Goal: Information Seeking & Learning: Compare options

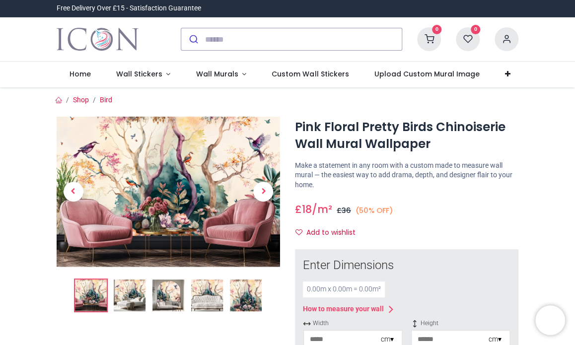
click at [295, 216] on span "£ 18" at bounding box center [303, 209] width 17 height 14
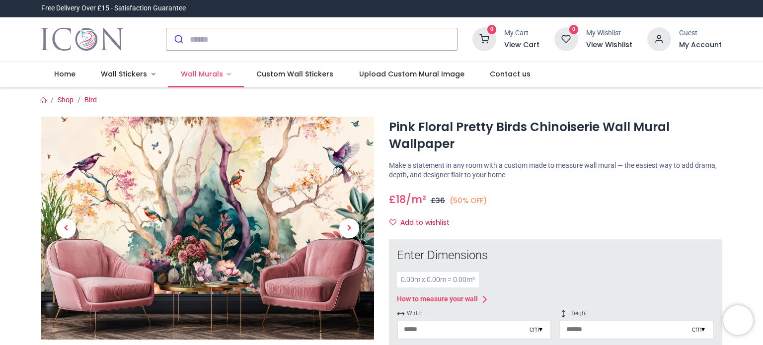
click at [205, 74] on span "Wall Murals" at bounding box center [202, 74] width 42 height 10
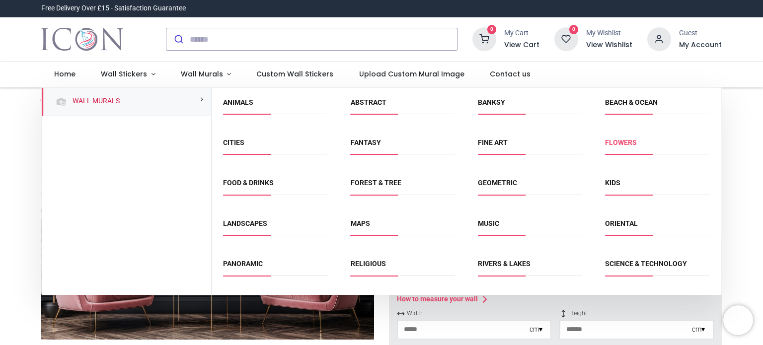
click at [574, 144] on link "Flowers" at bounding box center [621, 143] width 32 height 8
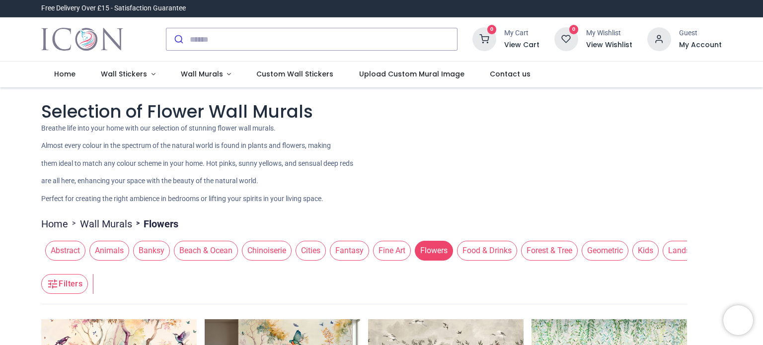
click at [612, 144] on p "Almost every colour in the spectrum of the natural world is found in plants and…" at bounding box center [381, 146] width 680 height 10
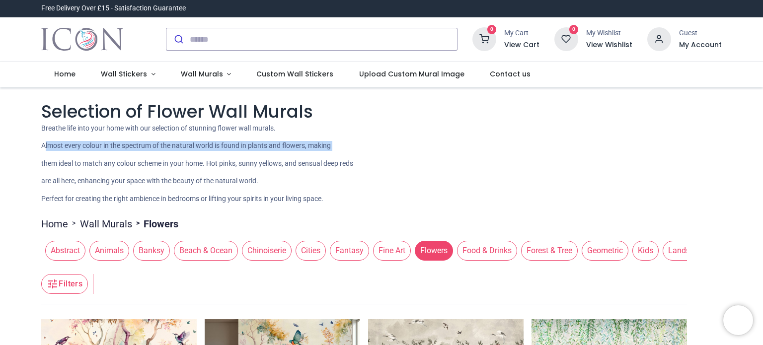
click at [612, 144] on p "Almost every colour in the spectrum of the natural world is found in plants and…" at bounding box center [381, 146] width 680 height 10
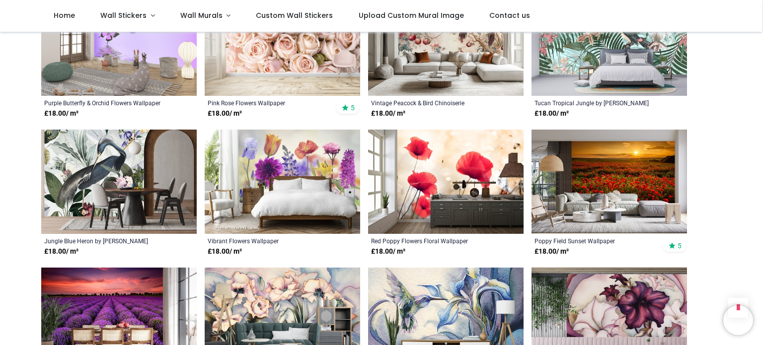
scroll to position [695, 0]
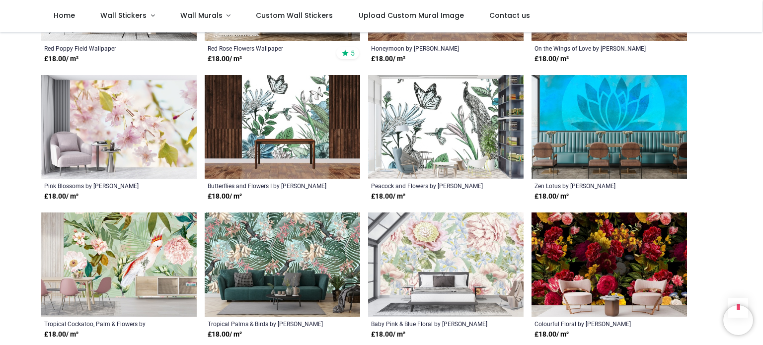
scroll to position [1410, 0]
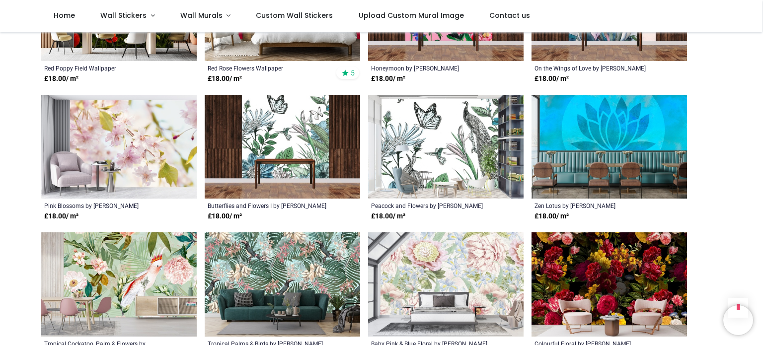
click at [612, 144] on img at bounding box center [608, 147] width 155 height 104
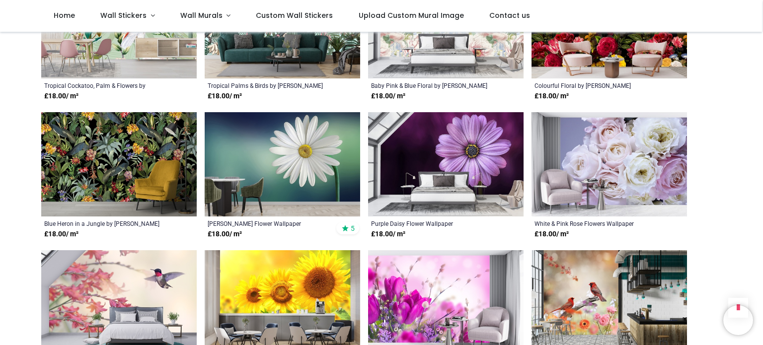
scroll to position [1688, 0]
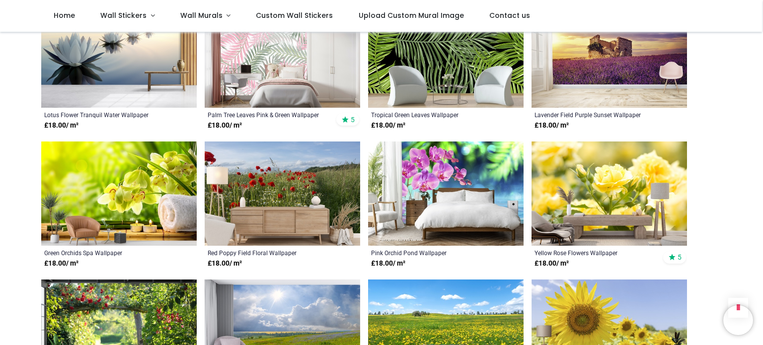
scroll to position [2621, 0]
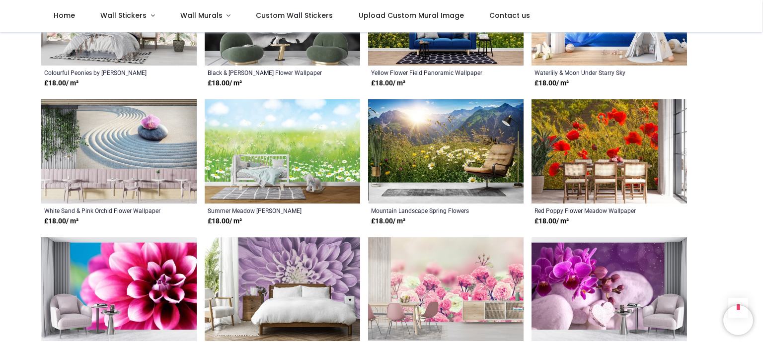
scroll to position [3098, 0]
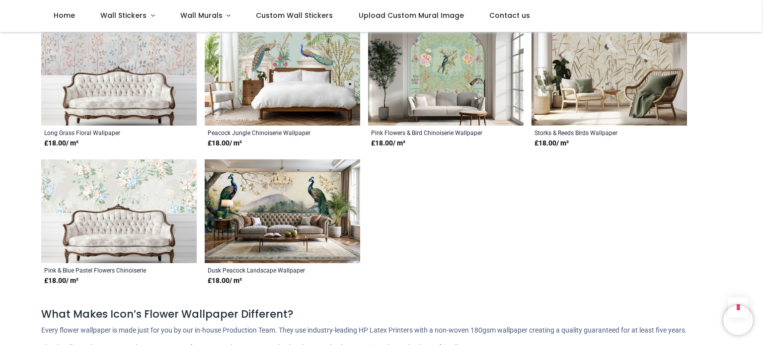
scroll to position [4786, 0]
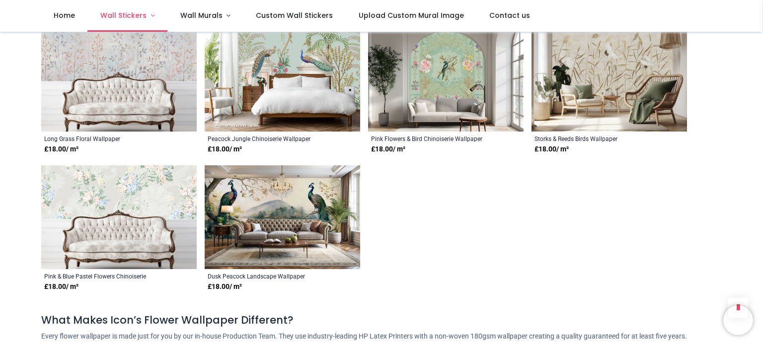
click at [148, 14] on link "Wall Stickers" at bounding box center [127, 16] width 80 height 32
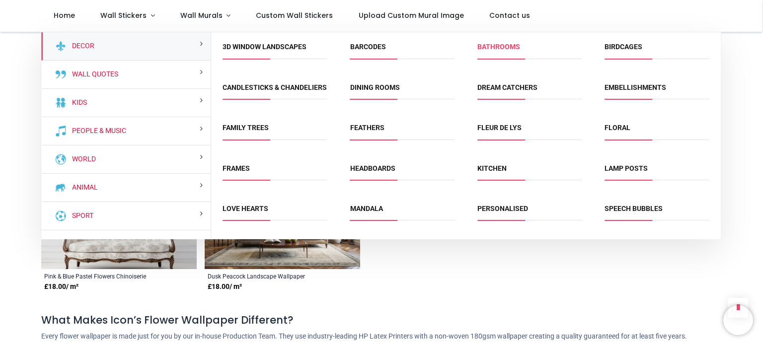
click at [496, 44] on link "Bathrooms" at bounding box center [498, 47] width 43 height 8
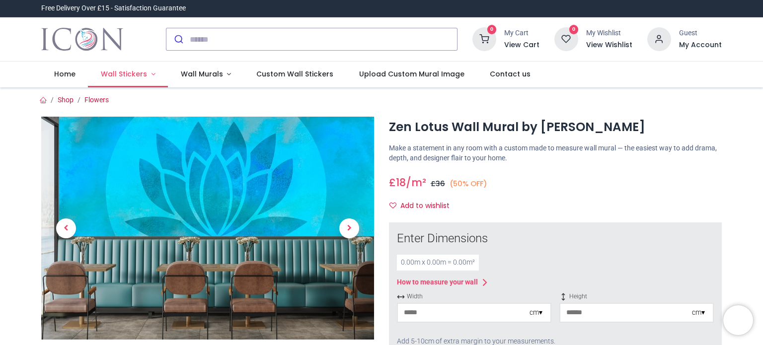
click at [141, 72] on span "Wall Stickers" at bounding box center [124, 74] width 46 height 10
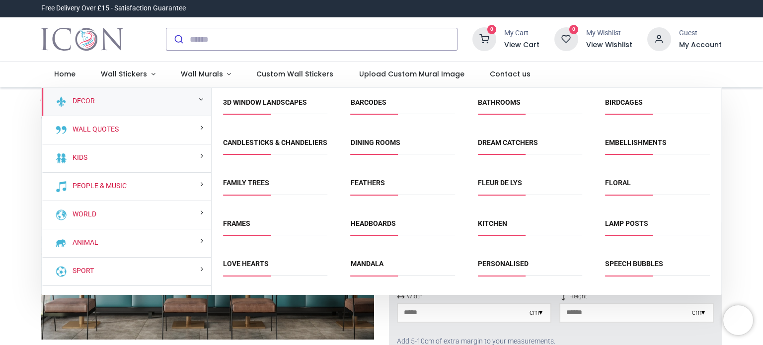
click at [702, 276] on span "Speech Bubbles" at bounding box center [657, 267] width 104 height 16
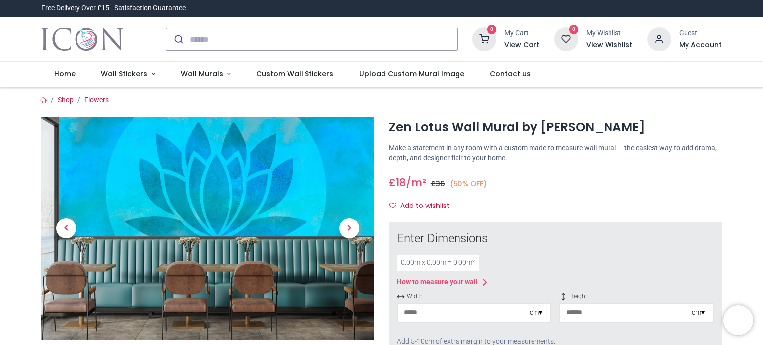
click at [702, 284] on div "How to measure your wall" at bounding box center [555, 283] width 317 height 12
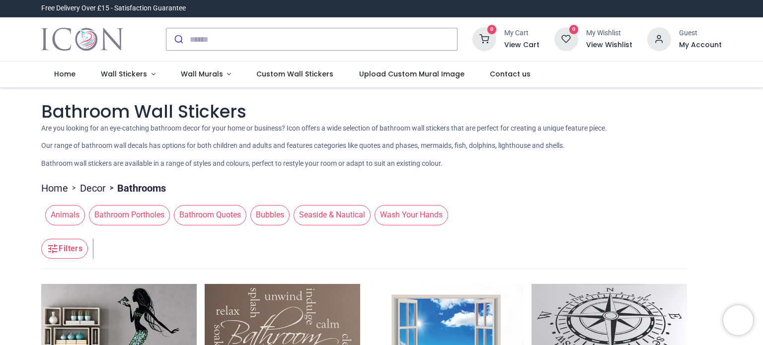
click at [484, 46] on icon at bounding box center [484, 39] width 24 height 24
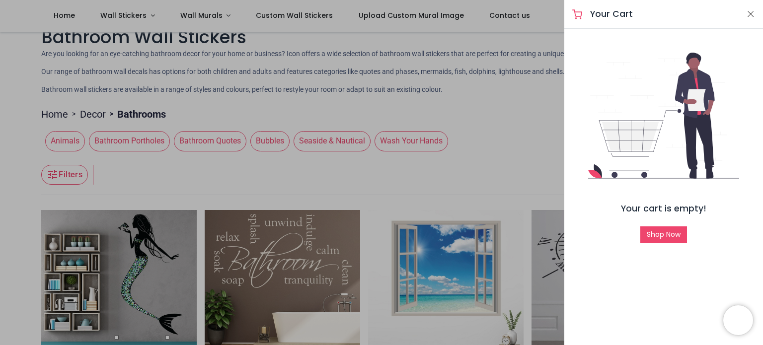
scroll to position [20, 0]
click at [479, 55] on div at bounding box center [381, 172] width 763 height 345
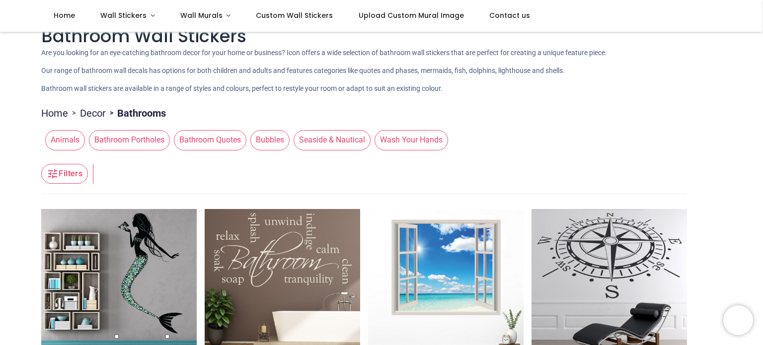
click at [542, 139] on div "Animals Bathroom Portholes Bathroom Quotes Bubbles Seaside & Nautical Wash Your…" at bounding box center [363, 140] width 645 height 28
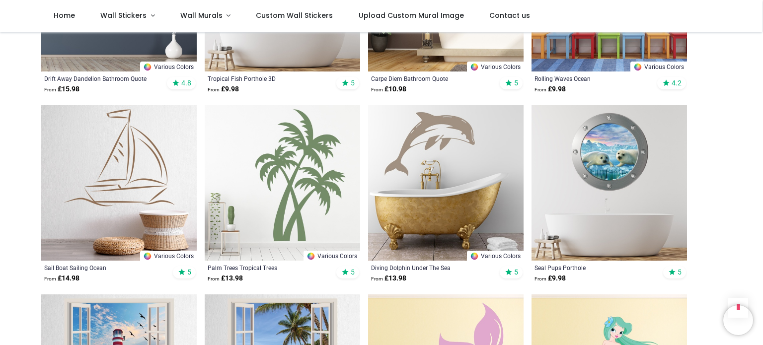
scroll to position [735, 0]
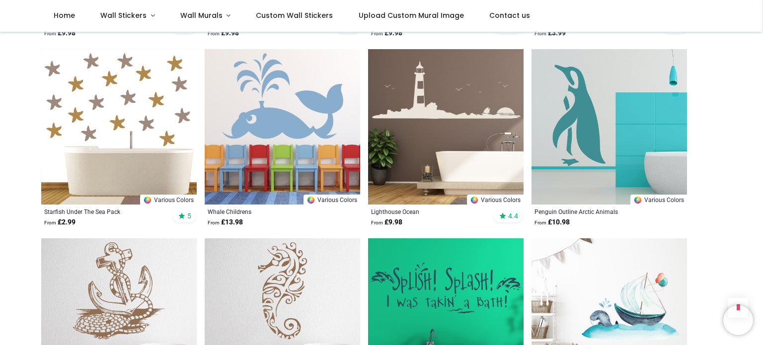
scroll to position [3595, 0]
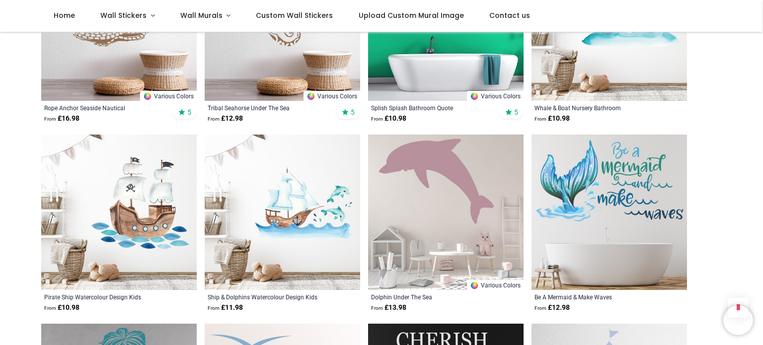
scroll to position [3853, 0]
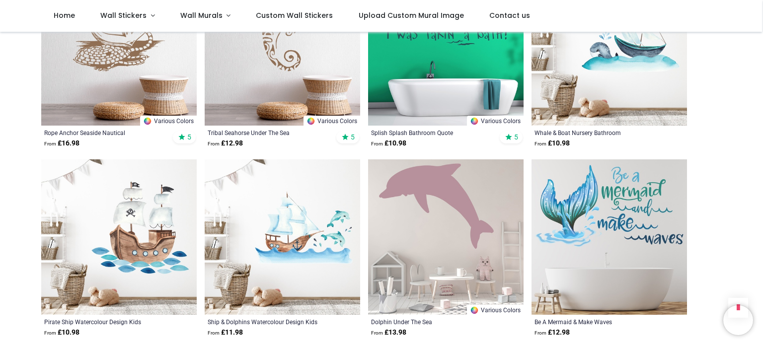
click at [536, 142] on span "From" at bounding box center [540, 143] width 12 height 5
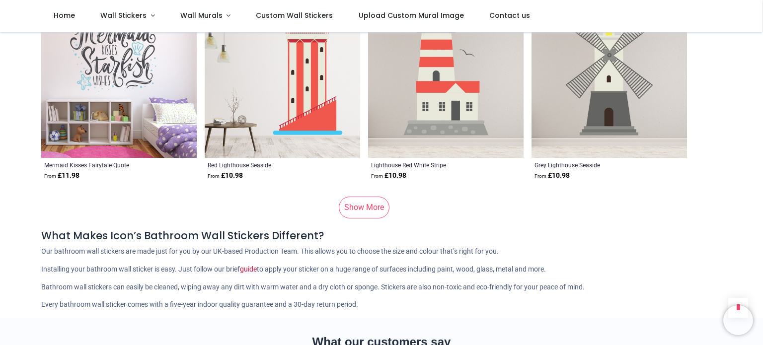
scroll to position [6693, 0]
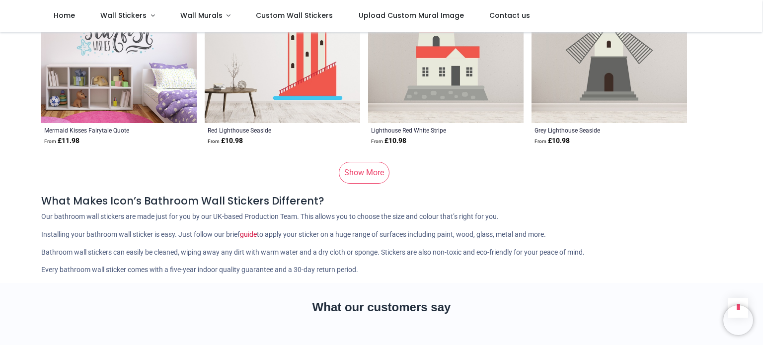
click at [374, 166] on link "Show More" at bounding box center [364, 173] width 51 height 22
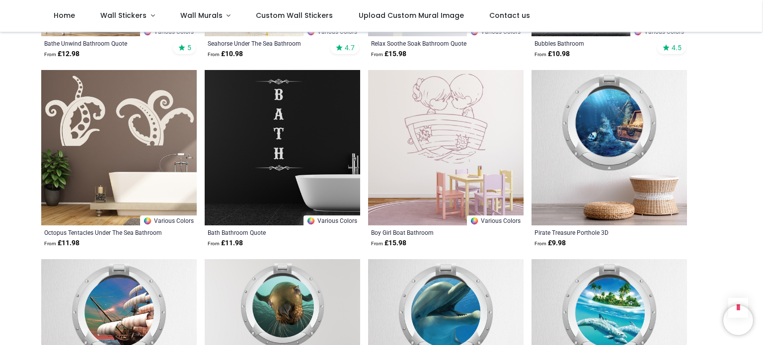
scroll to position [7745, 0]
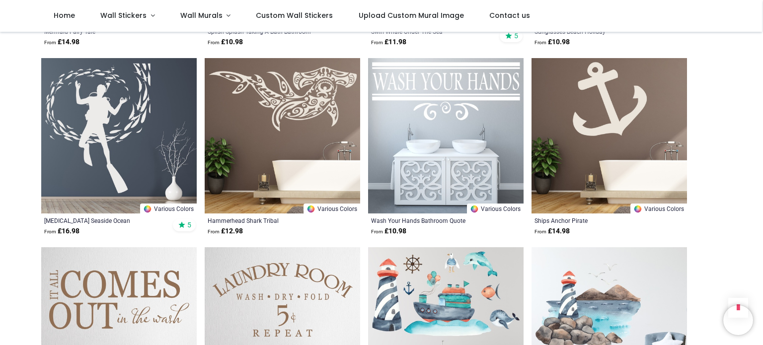
scroll to position [8798, 0]
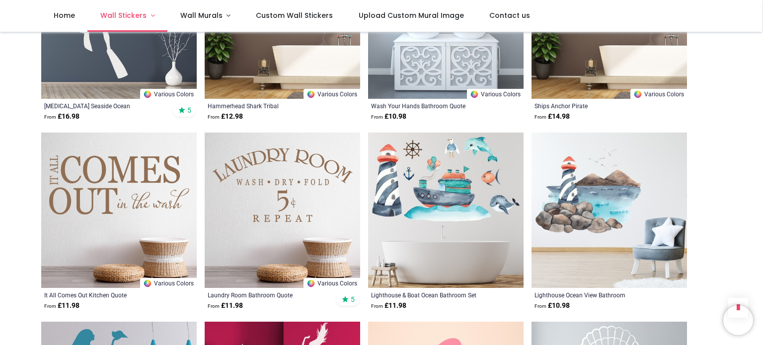
click at [147, 13] on link "Wall Stickers" at bounding box center [127, 16] width 80 height 32
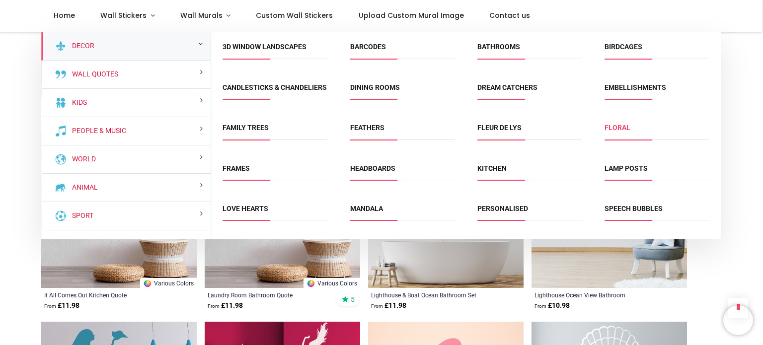
click at [613, 132] on link "Floral" at bounding box center [617, 128] width 26 height 8
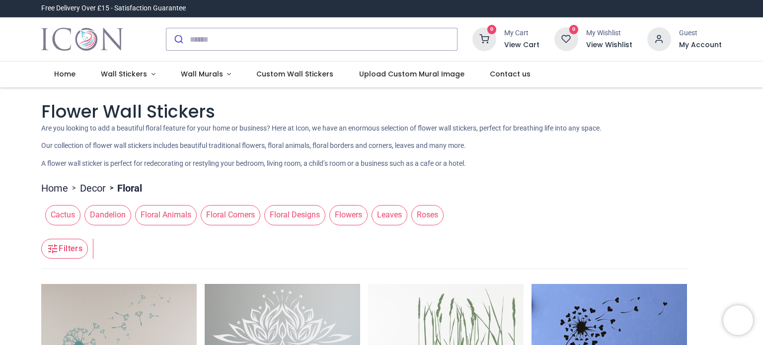
click at [613, 138] on div "Flower Wall Stickers Are you looking to add a beautiful floral feature for your…" at bounding box center [381, 134] width 680 height 70
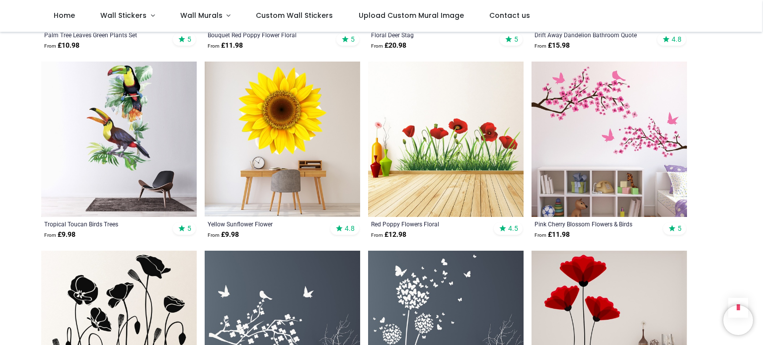
scroll to position [755, 0]
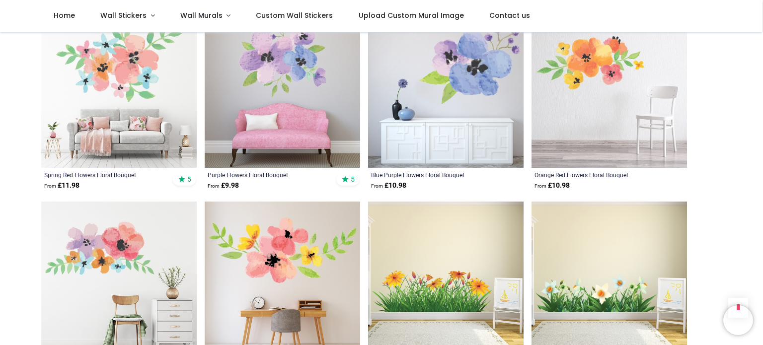
scroll to position [2502, 0]
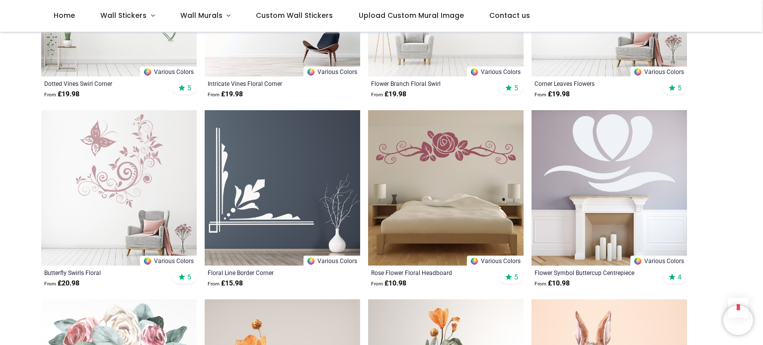
scroll to position [3714, 0]
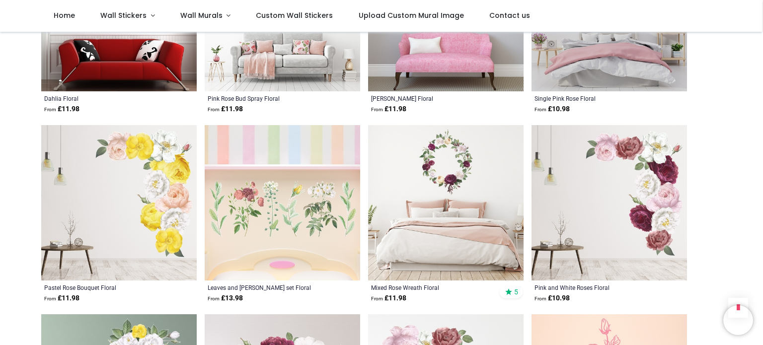
scroll to position [4885, 0]
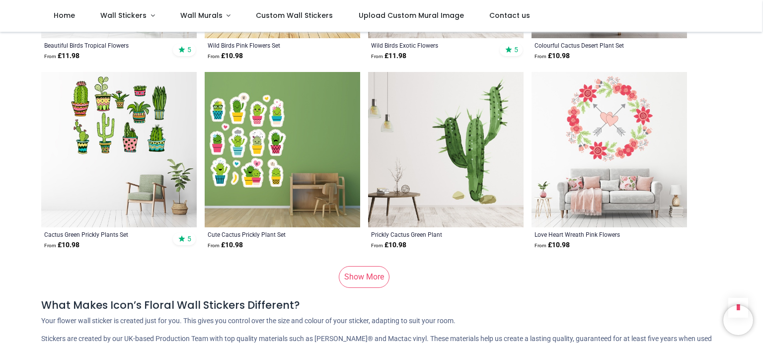
scroll to position [6613, 0]
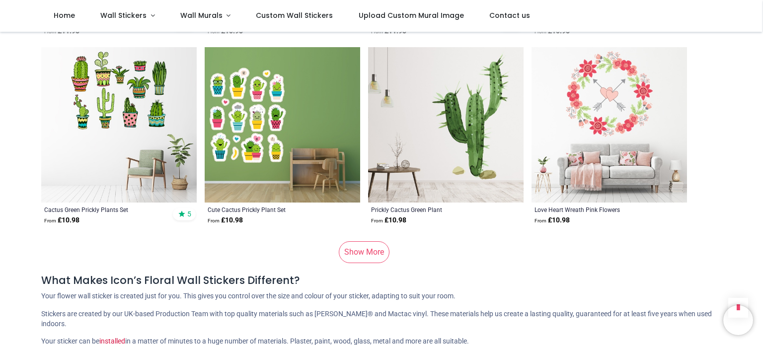
click at [371, 242] on link "Show More" at bounding box center [364, 252] width 51 height 22
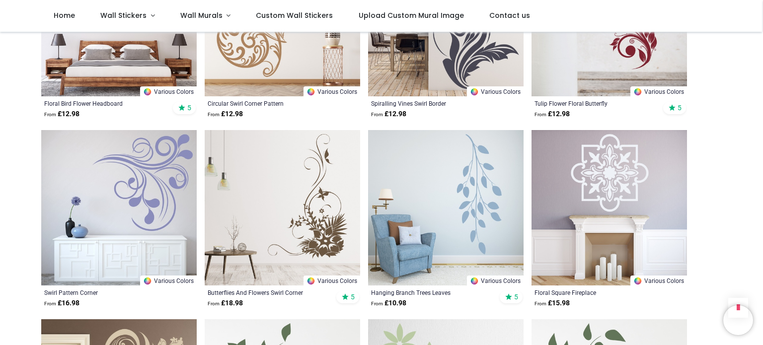
scroll to position [7706, 0]
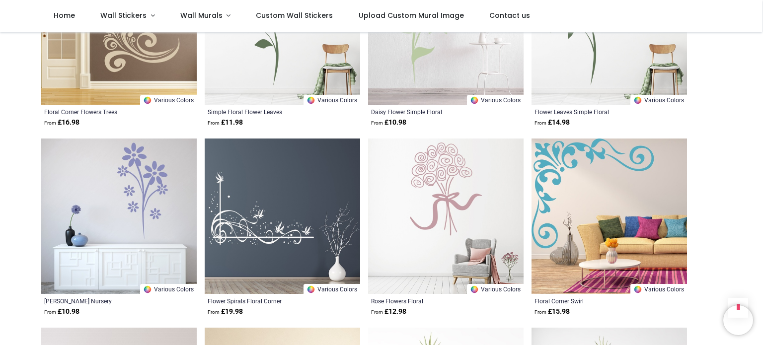
scroll to position [8083, 0]
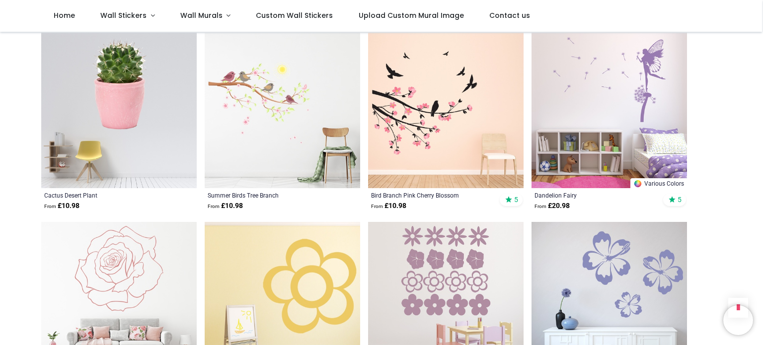
scroll to position [10267, 0]
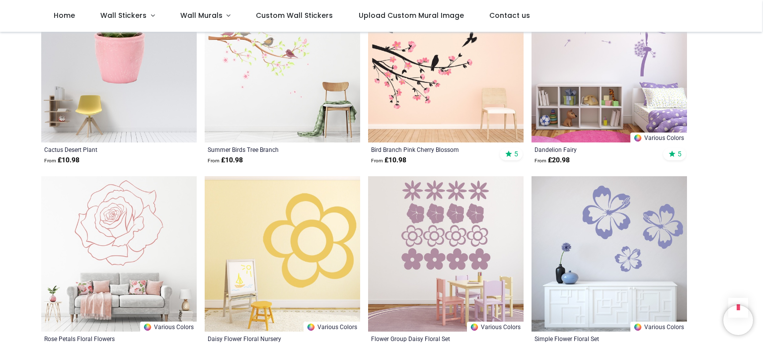
click at [371, 242] on img at bounding box center [445, 253] width 155 height 155
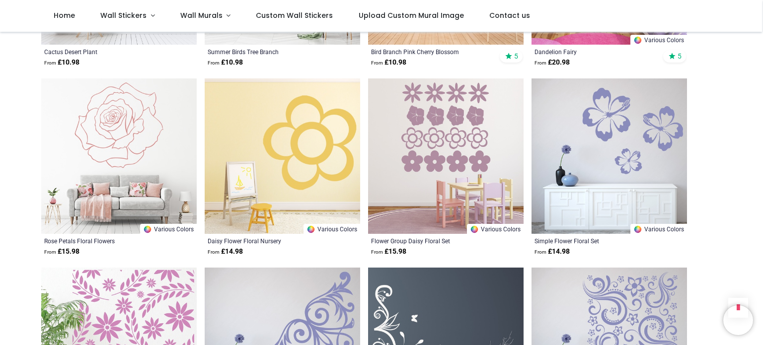
scroll to position [10367, 0]
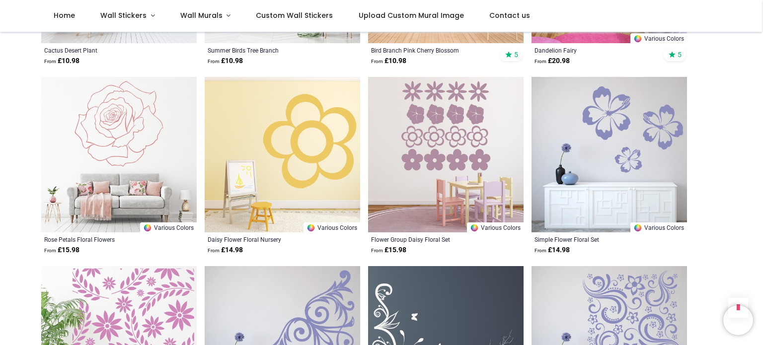
click at [592, 152] on img at bounding box center [608, 154] width 155 height 155
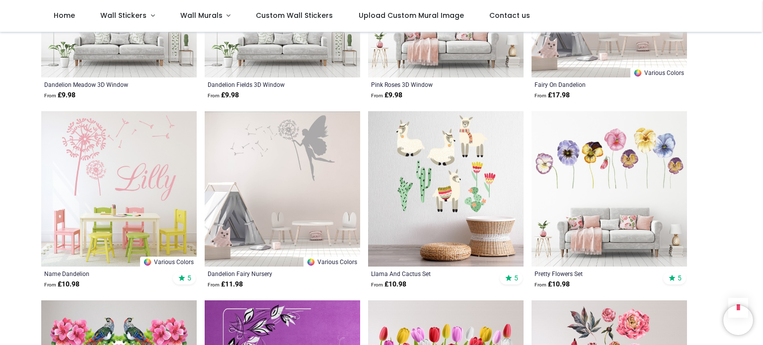
scroll to position [11678, 0]
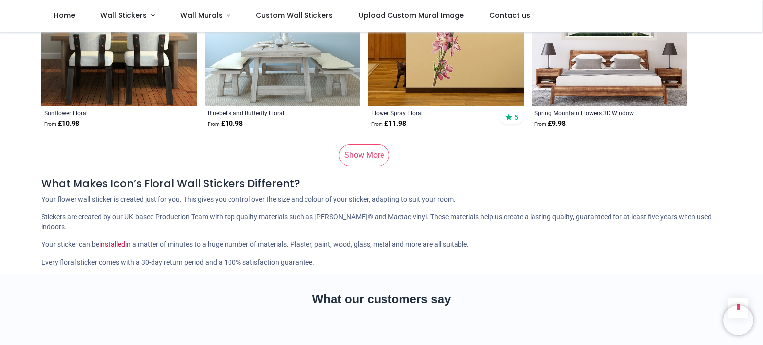
scroll to position [13346, 0]
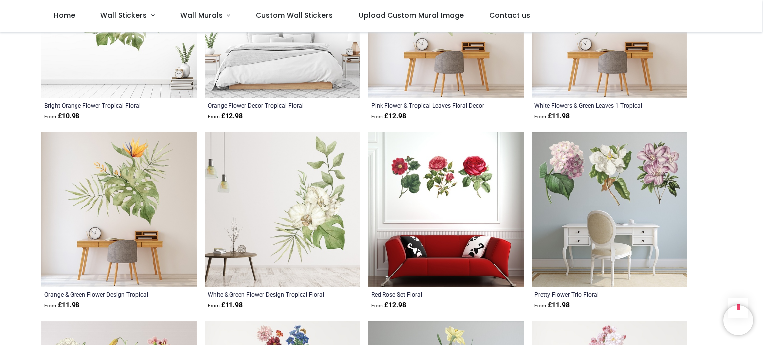
scroll to position [8599, 0]
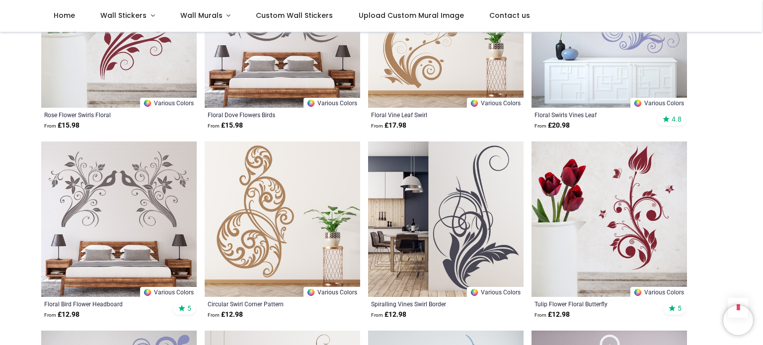
scroll to position [7328, 0]
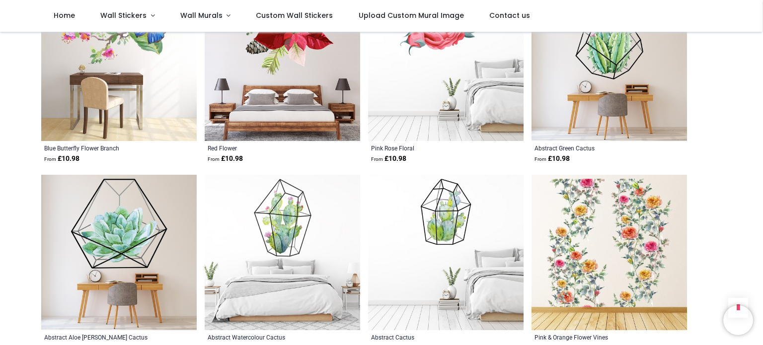
scroll to position [5938, 0]
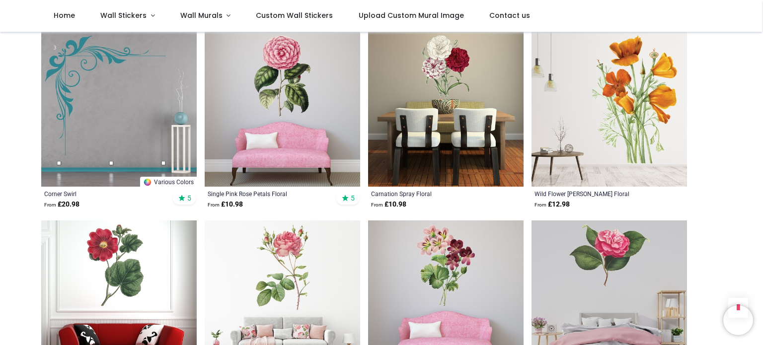
scroll to position [4409, 0]
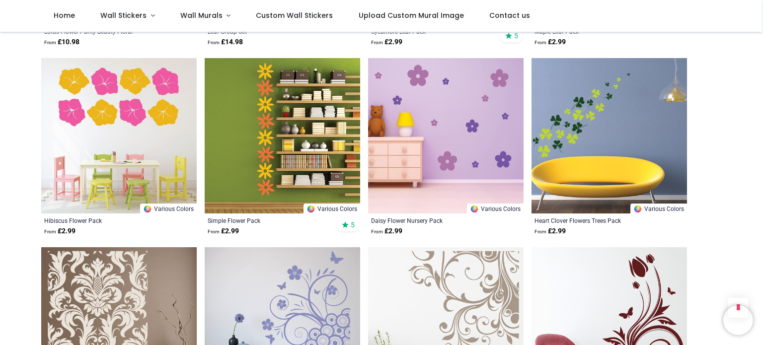
scroll to position [3178, 0]
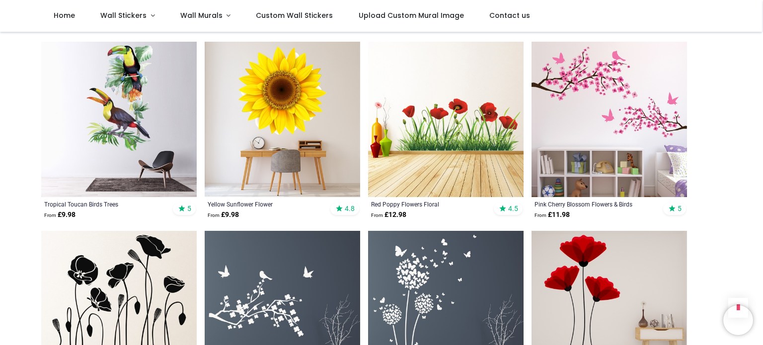
scroll to position [735, 0]
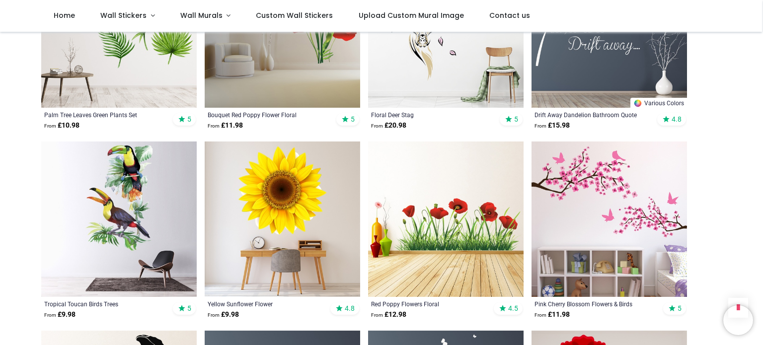
scroll to position [655, 0]
click at [282, 177] on img at bounding box center [282, 218] width 155 height 155
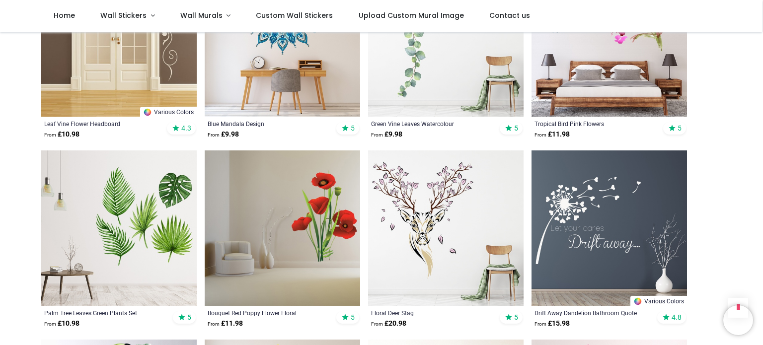
scroll to position [477, 0]
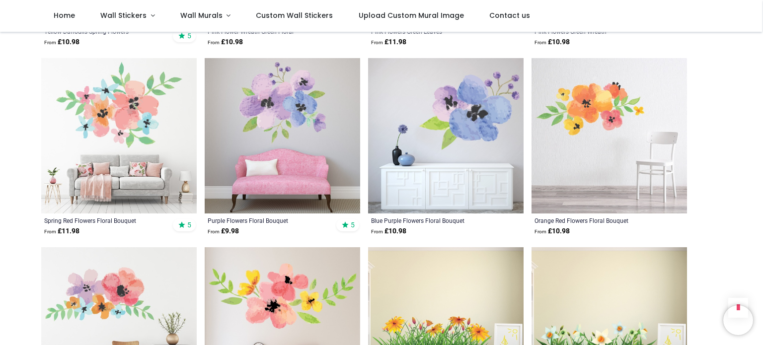
scroll to position [2443, 0]
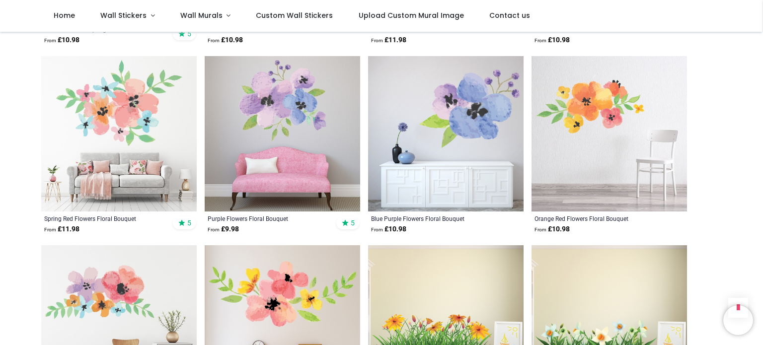
click at [483, 105] on img at bounding box center [445, 133] width 155 height 155
click at [195, 145] on img at bounding box center [118, 133] width 155 height 155
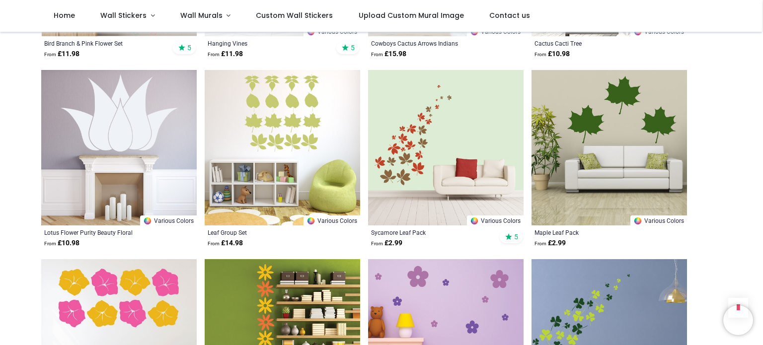
scroll to position [2999, 0]
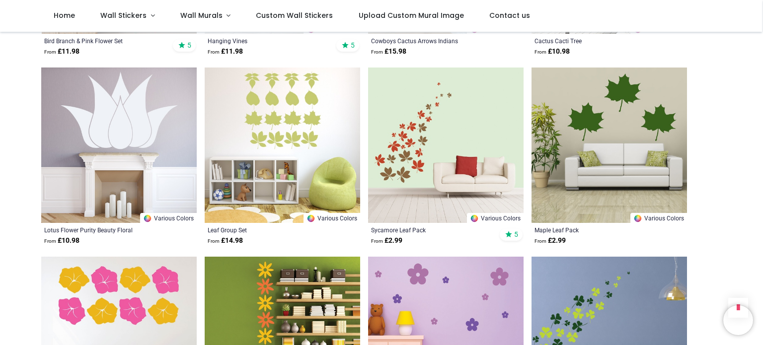
click at [122, 98] on img at bounding box center [118, 145] width 155 height 155
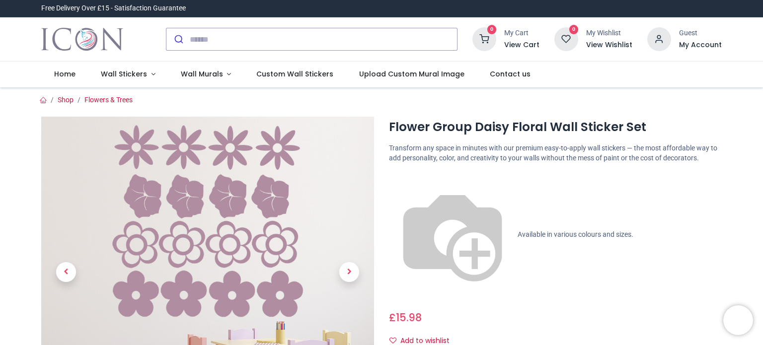
click at [371, 242] on link at bounding box center [349, 271] width 50 height 217
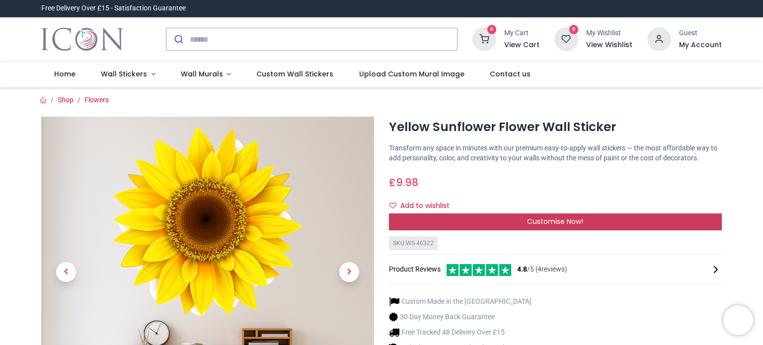
click at [497, 219] on div "Customise Now!" at bounding box center [555, 221] width 333 height 17
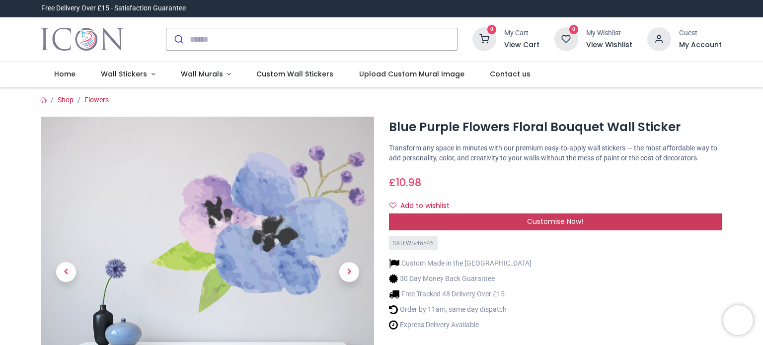
click at [508, 221] on div "Customise Now!" at bounding box center [555, 221] width 333 height 17
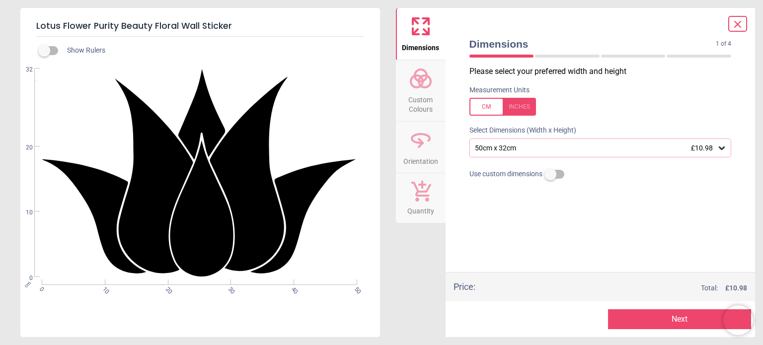
click at [420, 102] on span "Custom Colours" at bounding box center [421, 102] width 48 height 24
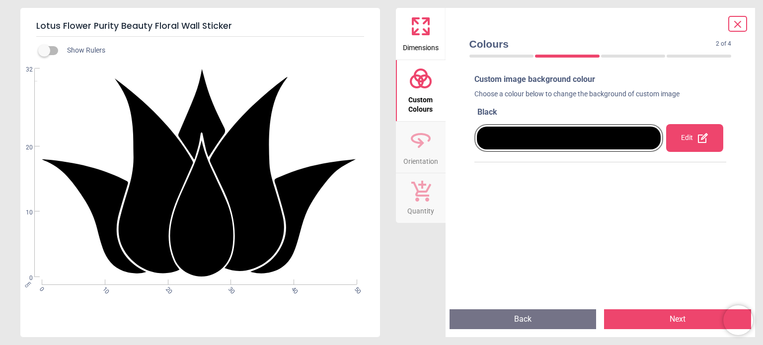
click at [558, 173] on div "Custom image background colour Choose a colour below to change the background o…" at bounding box center [600, 187] width 268 height 235
click at [551, 146] on div at bounding box center [569, 138] width 184 height 23
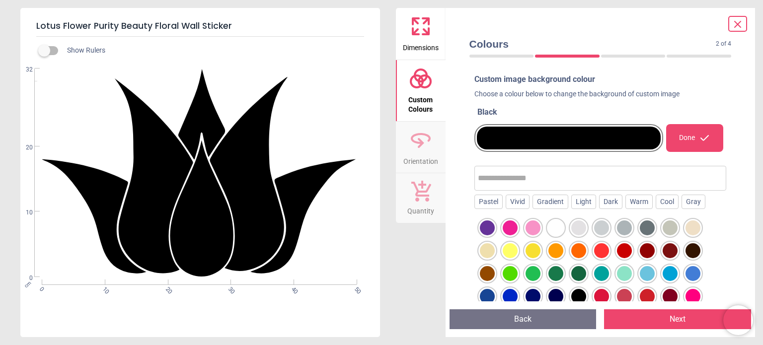
click at [463, 246] on div "Custom image background colour Choose a colour below to change the background o…" at bounding box center [600, 183] width 278 height 235
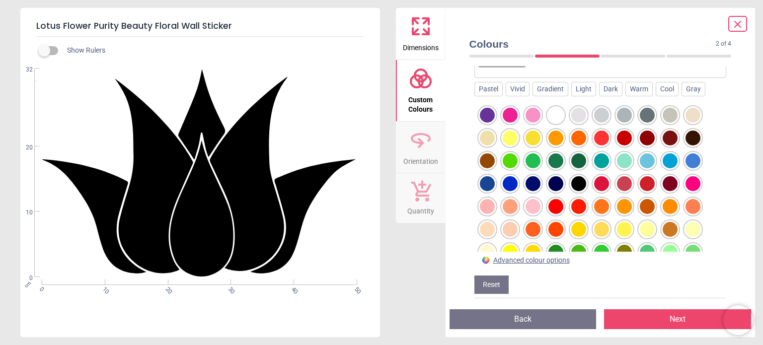
scroll to position [117, 0]
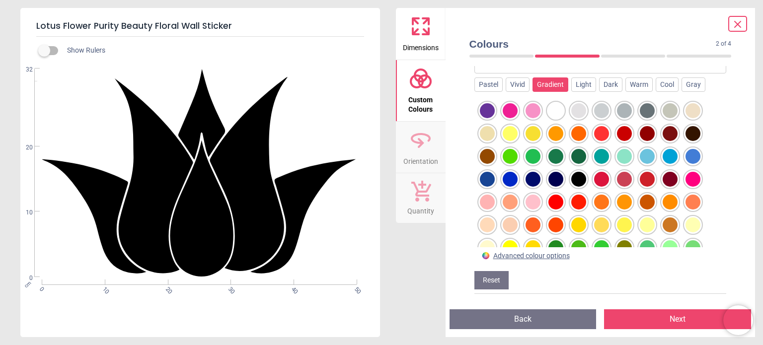
click at [546, 84] on div "Gradient" at bounding box center [550, 84] width 36 height 15
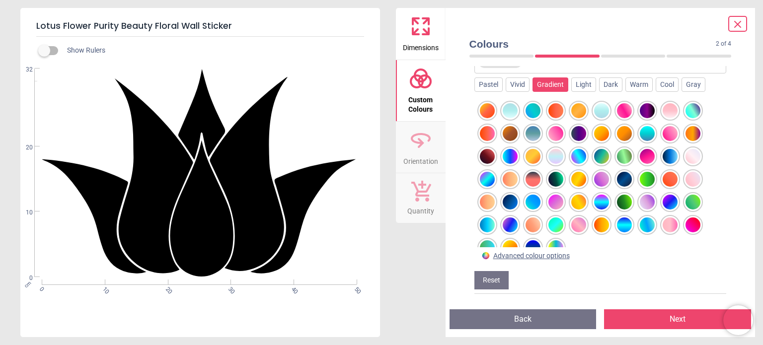
click at [643, 152] on div at bounding box center [646, 156] width 15 height 15
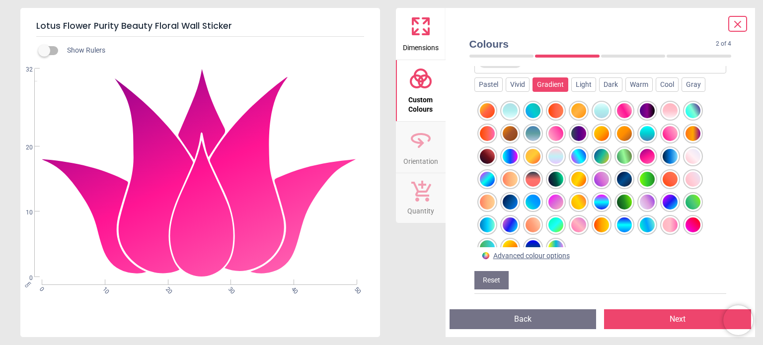
click at [672, 224] on div at bounding box center [669, 224] width 15 height 15
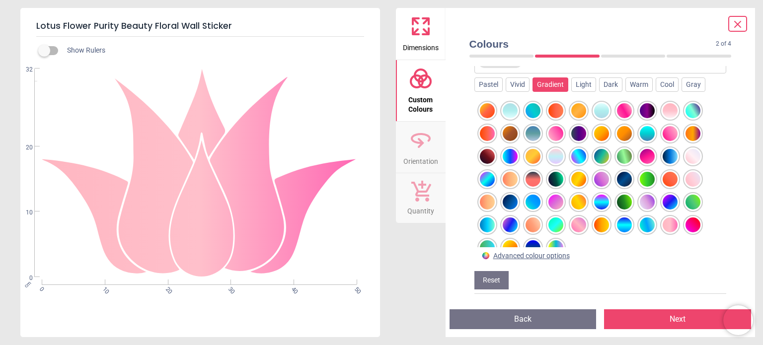
click at [627, 226] on div at bounding box center [624, 224] width 15 height 15
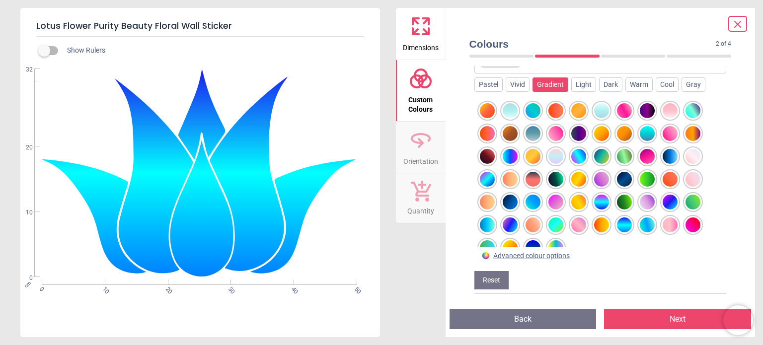
click at [554, 243] on div at bounding box center [555, 247] width 15 height 15
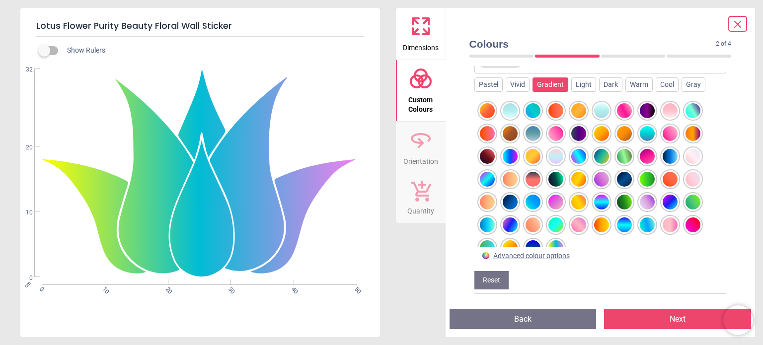
click at [510, 107] on div at bounding box center [509, 110] width 15 height 15
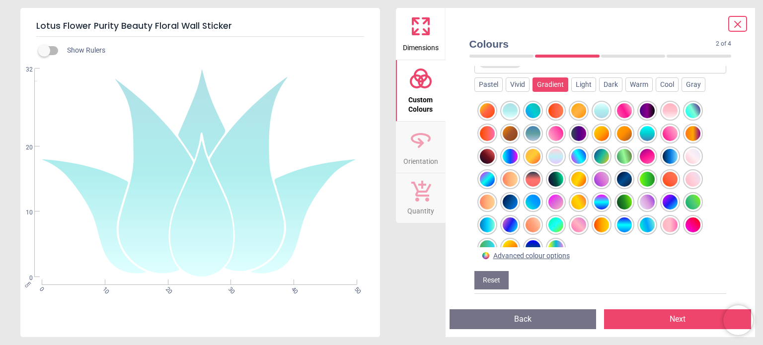
click at [527, 107] on div at bounding box center [532, 110] width 15 height 15
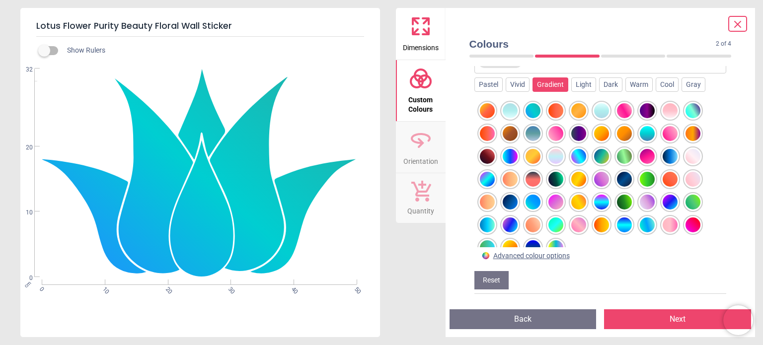
click at [601, 110] on div at bounding box center [601, 110] width 15 height 15
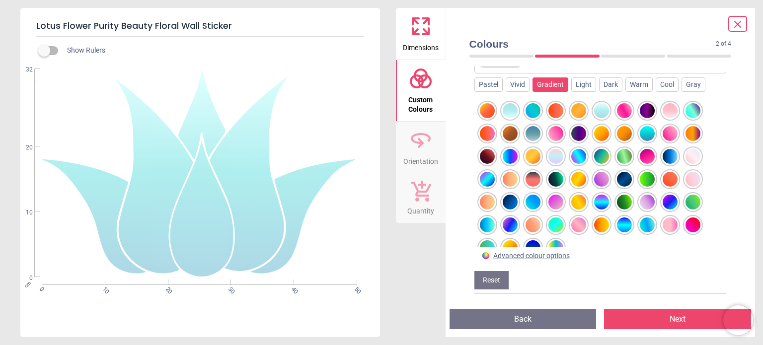
click at [693, 111] on div at bounding box center [692, 110] width 15 height 15
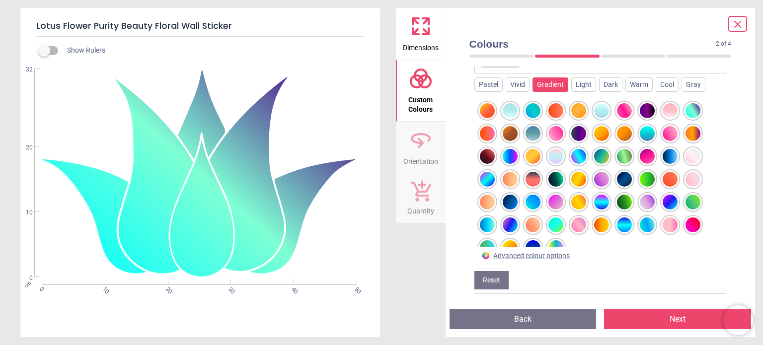
click at [668, 154] on div at bounding box center [669, 156] width 15 height 15
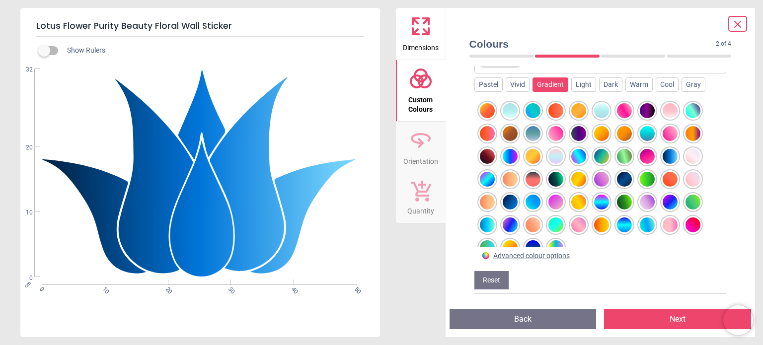
click at [646, 132] on div at bounding box center [646, 133] width 15 height 15
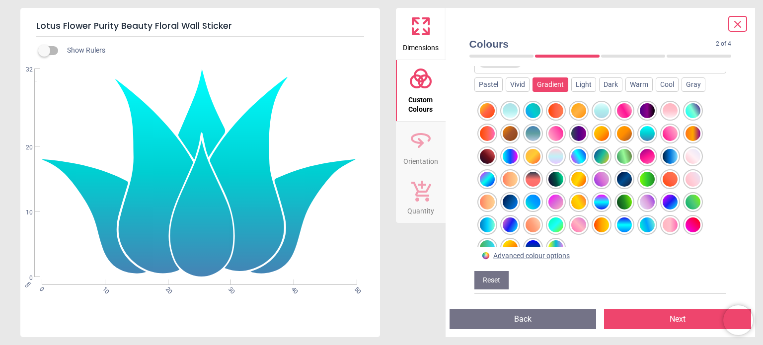
click at [579, 154] on div at bounding box center [578, 156] width 15 height 15
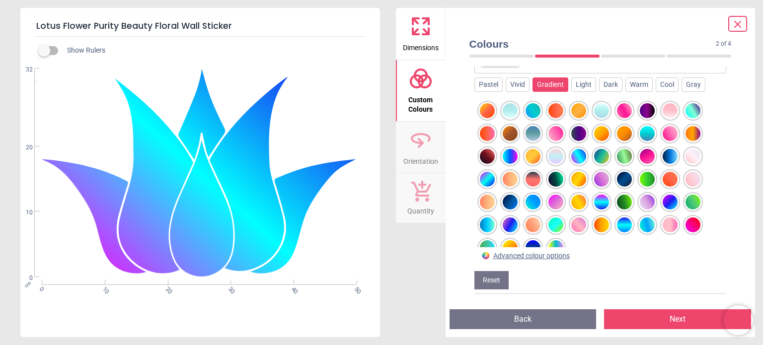
click at [485, 173] on div at bounding box center [487, 179] width 15 height 15
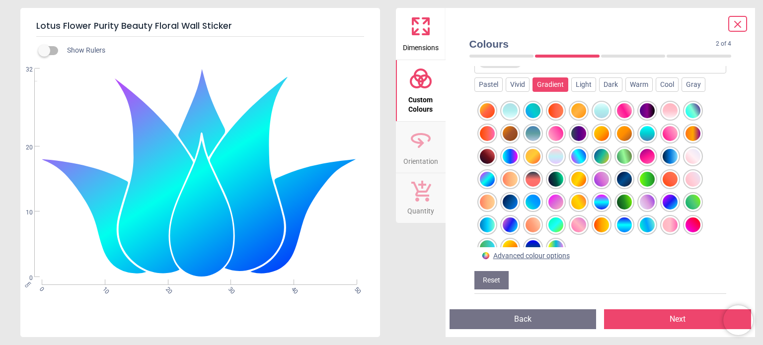
click at [506, 152] on div at bounding box center [509, 156] width 15 height 15
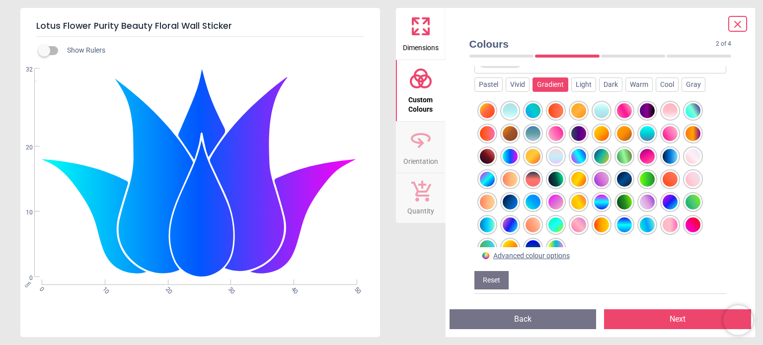
click at [489, 224] on div at bounding box center [487, 224] width 15 height 15
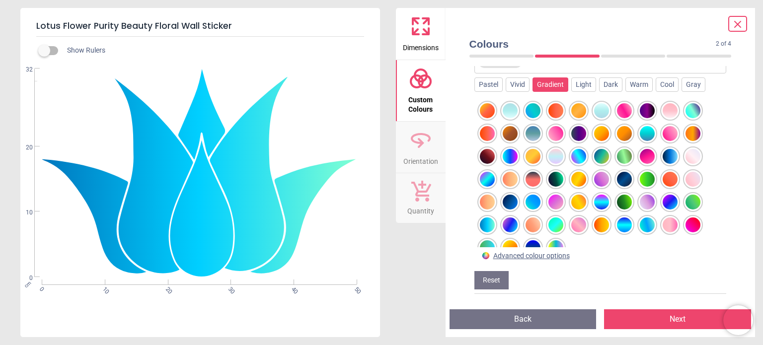
click at [512, 217] on div at bounding box center [509, 224] width 15 height 15
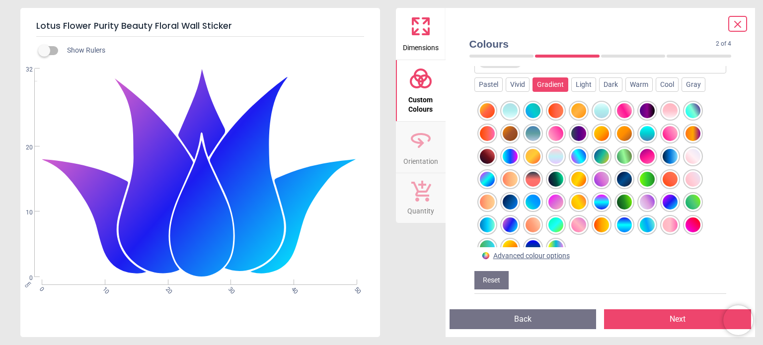
click at [529, 202] on div at bounding box center [532, 202] width 15 height 15
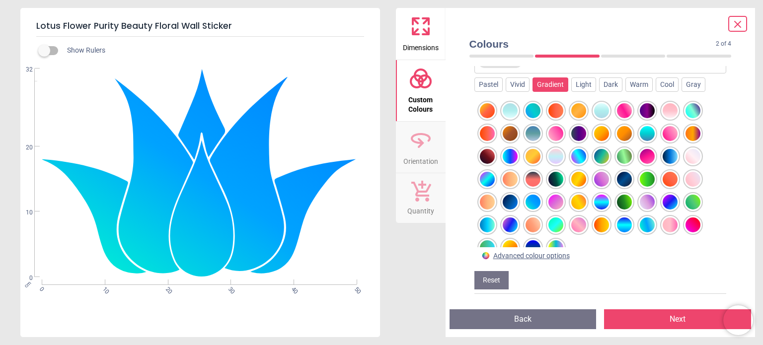
click at [605, 200] on div at bounding box center [601, 202] width 15 height 15
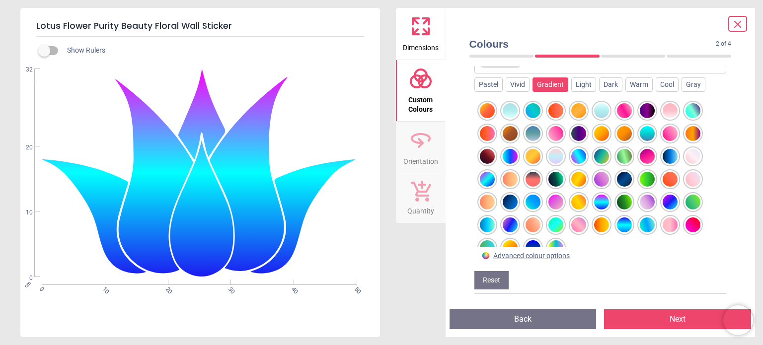
click at [622, 222] on div at bounding box center [624, 224] width 15 height 15
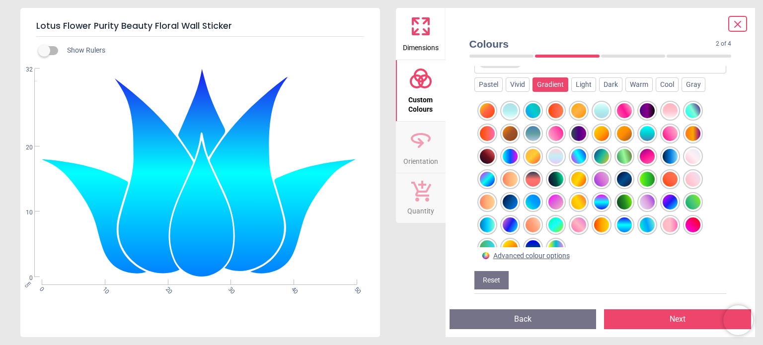
click at [553, 241] on div at bounding box center [555, 247] width 15 height 15
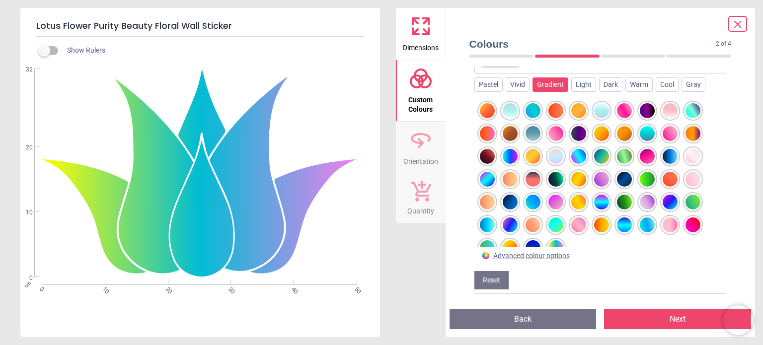
click at [528, 242] on div at bounding box center [532, 247] width 15 height 15
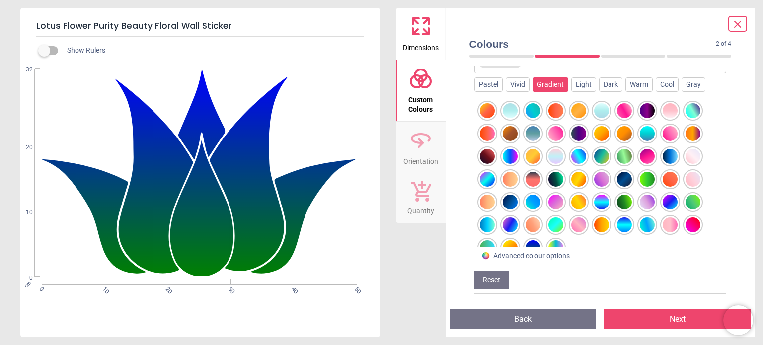
click at [600, 180] on div at bounding box center [601, 179] width 15 height 15
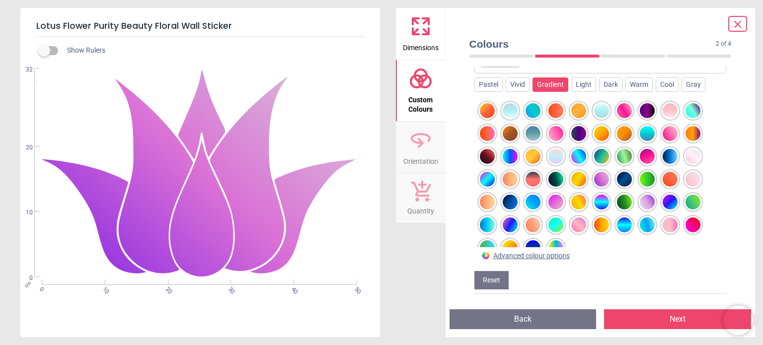
click at [600, 180] on div at bounding box center [601, 179] width 15 height 15
click at [636, 87] on div "Warm" at bounding box center [638, 84] width 27 height 15
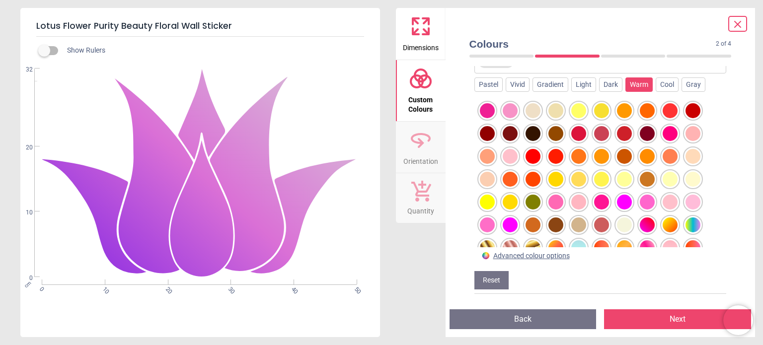
click at [693, 224] on div at bounding box center [692, 224] width 15 height 15
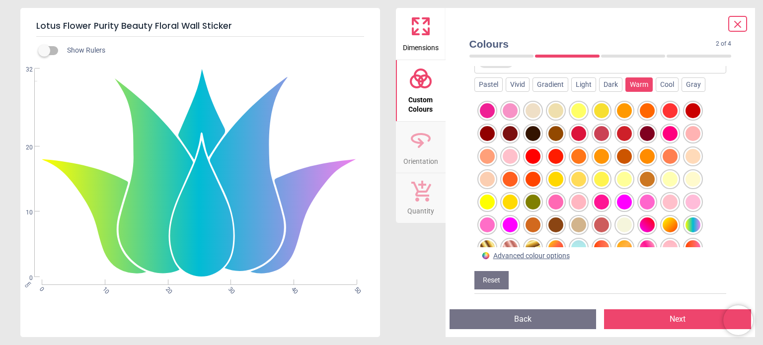
click at [495, 281] on button "Reset" at bounding box center [491, 280] width 34 height 19
click at [741, 22] on icon at bounding box center [737, 24] width 12 height 12
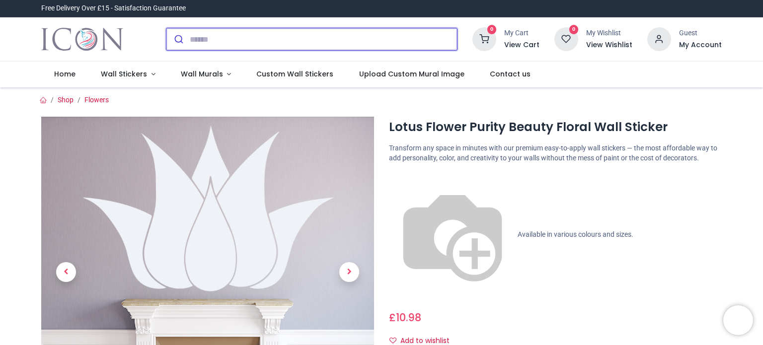
click at [196, 37] on input "search" at bounding box center [323, 39] width 267 height 22
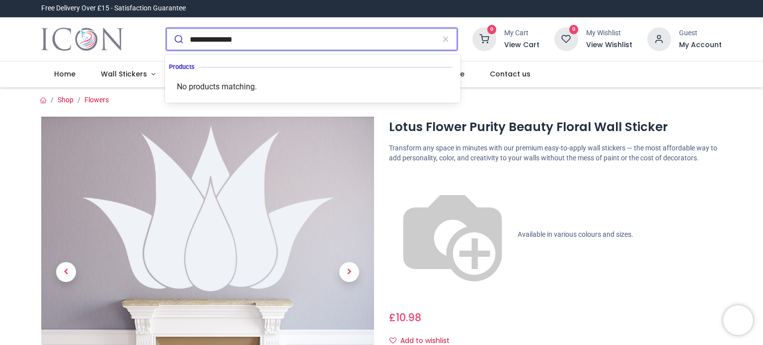
click at [193, 43] on input "**********" at bounding box center [312, 39] width 245 height 22
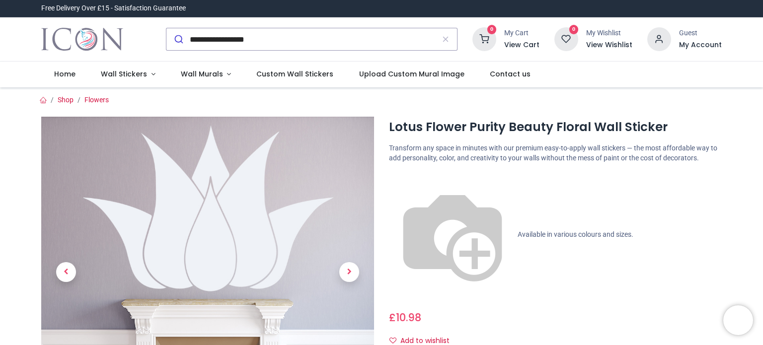
click at [233, 105] on div "Lotus Flower Purity Beauty Floral Wall Sticker" at bounding box center [381, 300] width 695 height 391
click at [232, 105] on div "Lotus Flower Purity Beauty Floral Wall Sticker" at bounding box center [381, 300] width 695 height 391
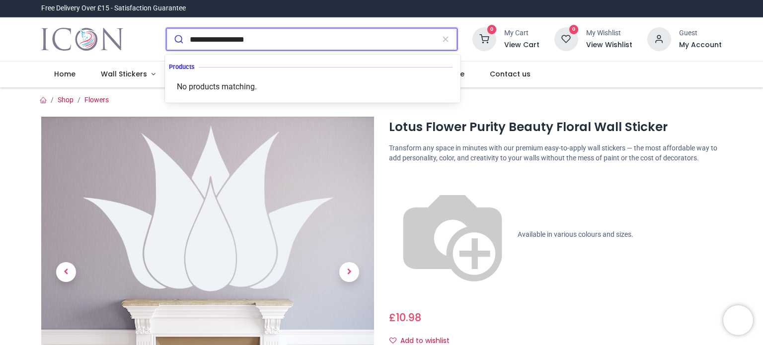
click at [203, 38] on input "**********" at bounding box center [312, 39] width 245 height 22
click at [249, 36] on input "**********" at bounding box center [312, 39] width 245 height 22
type input "**********"
click at [179, 35] on icon "submit" at bounding box center [179, 39] width 10 height 10
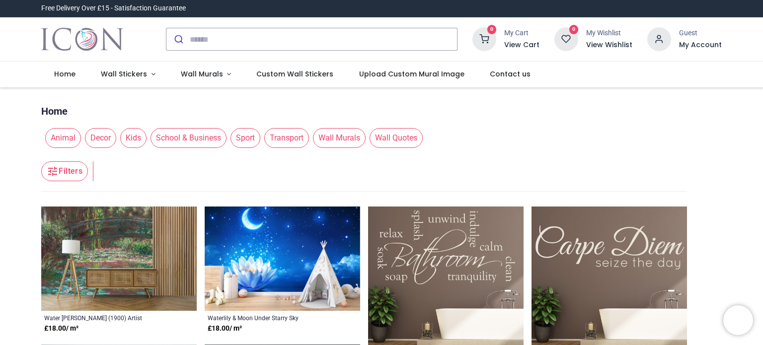
click at [142, 172] on header "Filters Filters" at bounding box center [363, 172] width 645 height 40
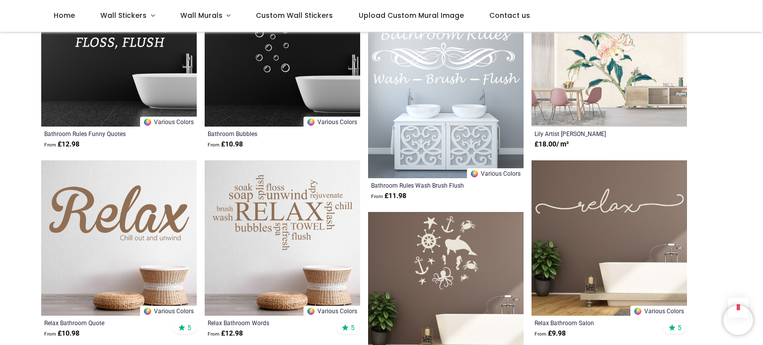
scroll to position [794, 0]
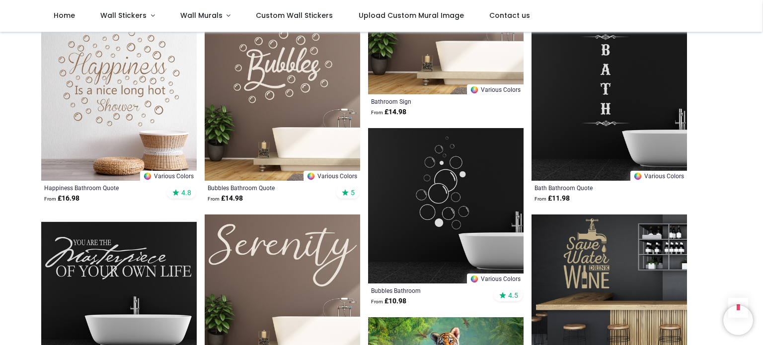
scroll to position [2502, 0]
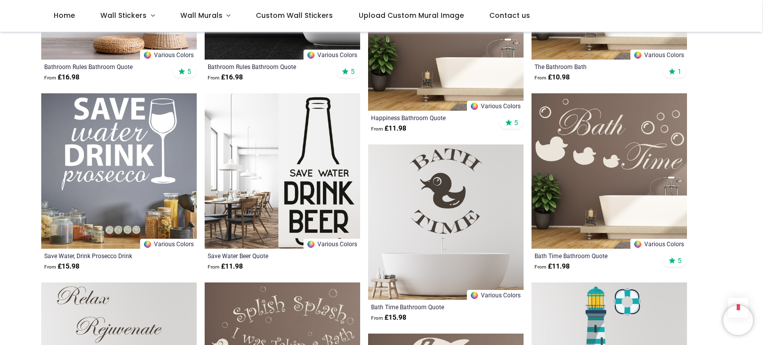
scroll to position [4707, 0]
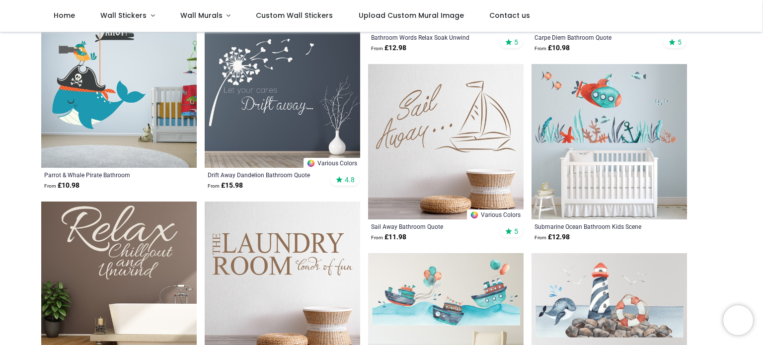
scroll to position [117, 0]
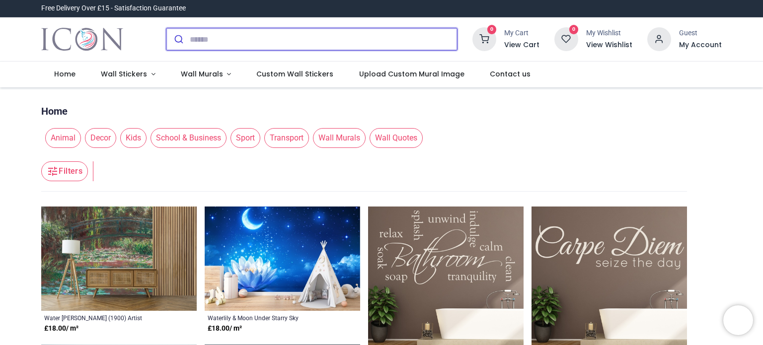
click at [187, 37] on button "submit" at bounding box center [177, 39] width 23 height 22
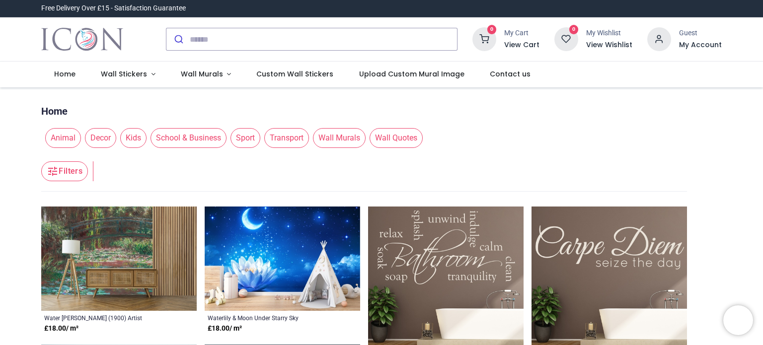
scroll to position [20, 0]
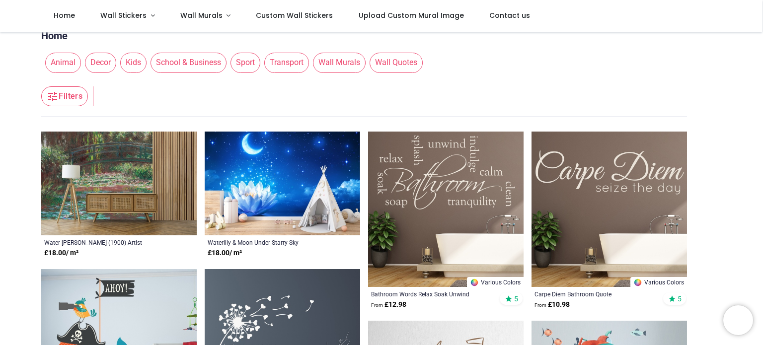
click at [187, 37] on ul "Home" at bounding box center [363, 33] width 645 height 19
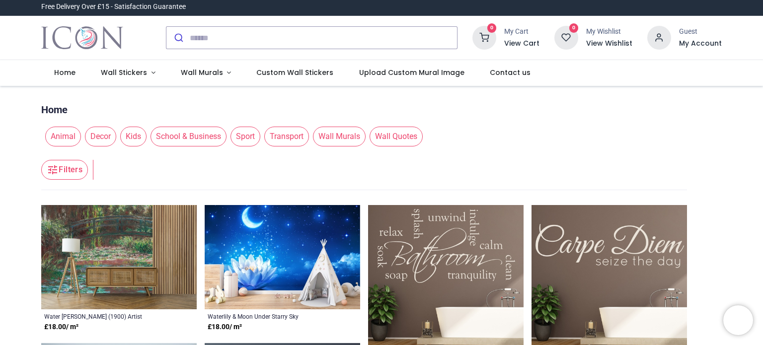
scroll to position [0, 0]
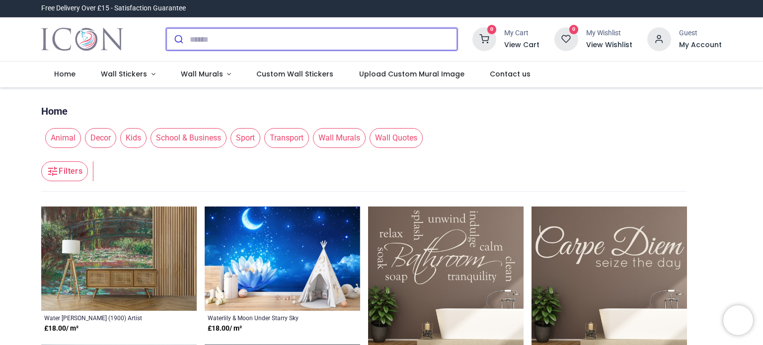
click at [192, 39] on input "search" at bounding box center [323, 39] width 267 height 22
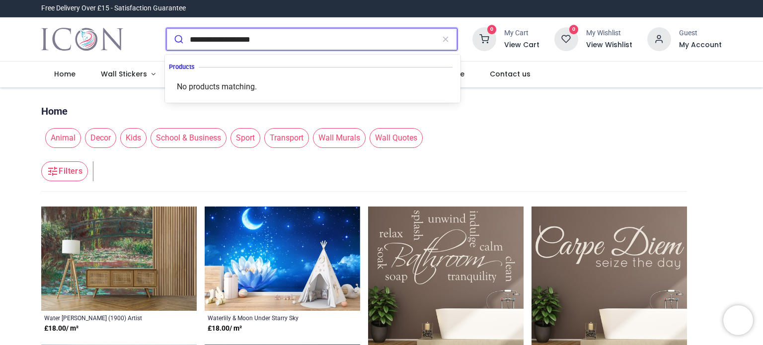
type input "**********"
click at [185, 36] on button "submit" at bounding box center [177, 39] width 23 height 22
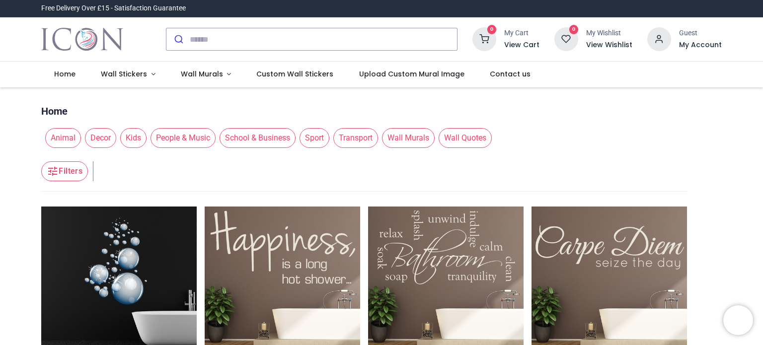
click at [161, 22] on div at bounding box center [311, 39] width 306 height 39
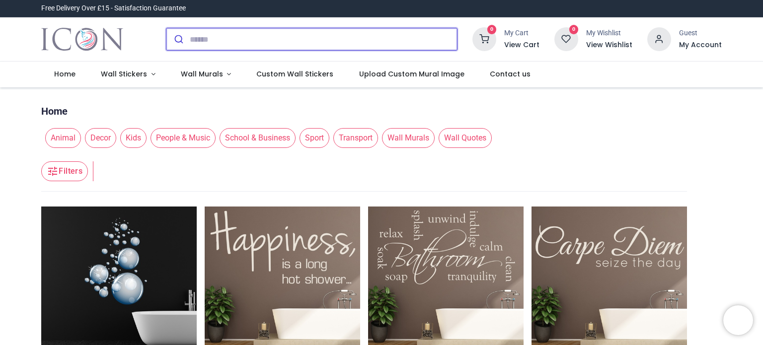
click at [193, 38] on input "search" at bounding box center [323, 39] width 267 height 22
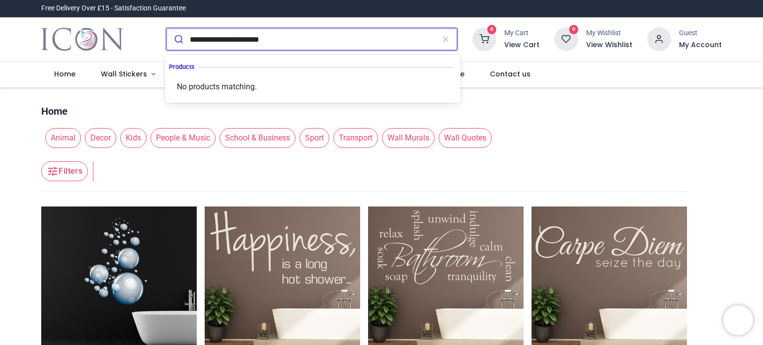
type input "**********"
click at [177, 38] on icon "submit" at bounding box center [179, 39] width 10 height 10
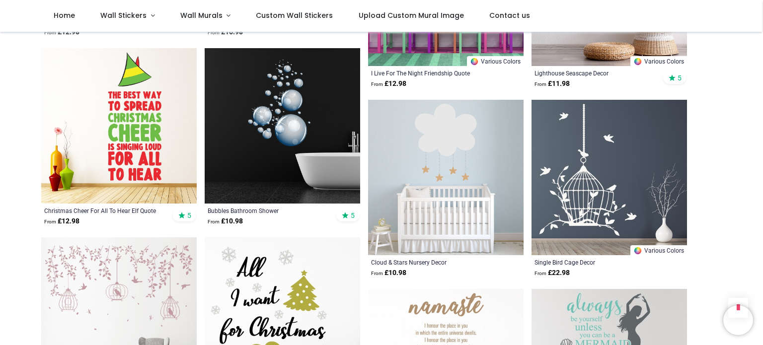
scroll to position [814, 0]
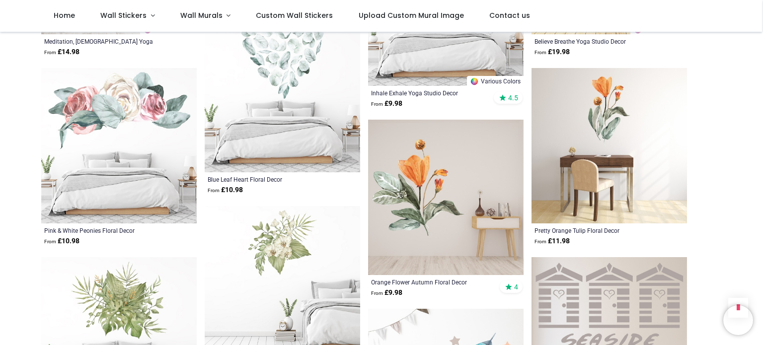
scroll to position [1926, 0]
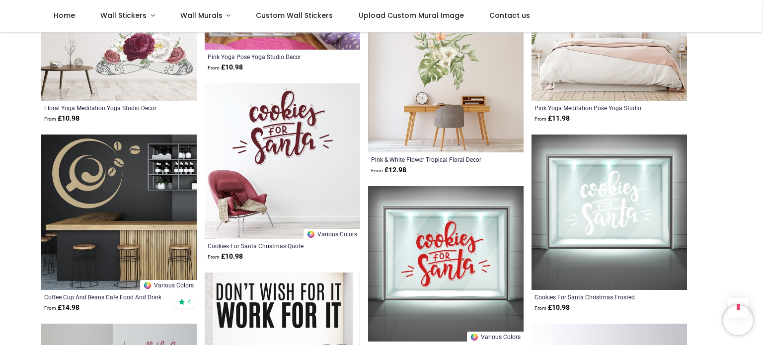
scroll to position [2621, 0]
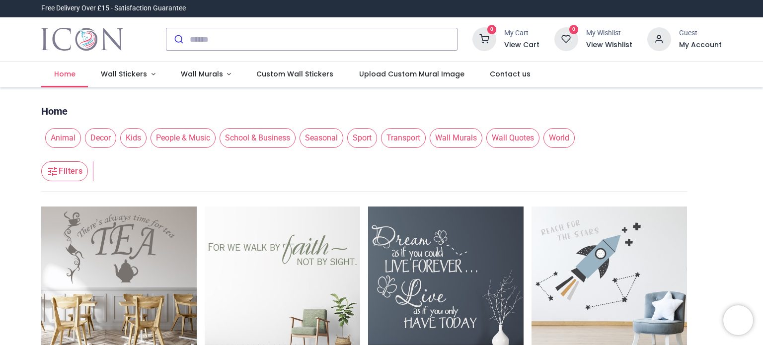
click at [65, 75] on span "Home" at bounding box center [64, 74] width 21 height 10
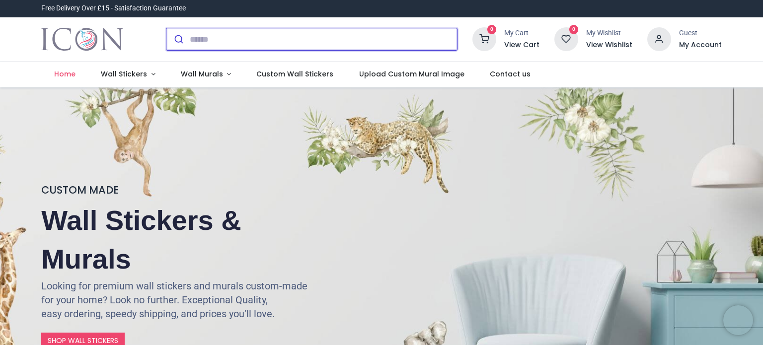
click at [194, 43] on input "search" at bounding box center [323, 39] width 267 height 22
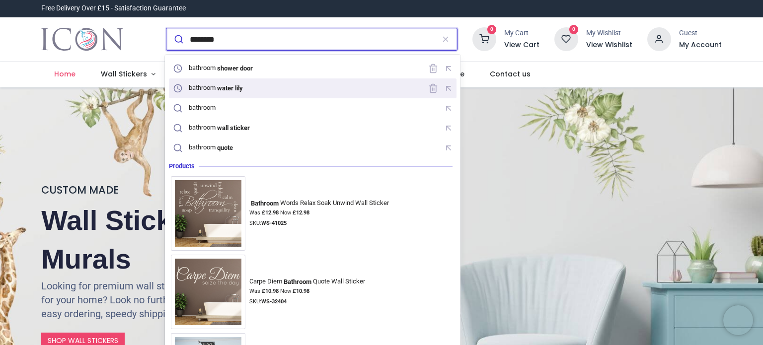
click at [176, 89] on icon at bounding box center [178, 88] width 10 height 10
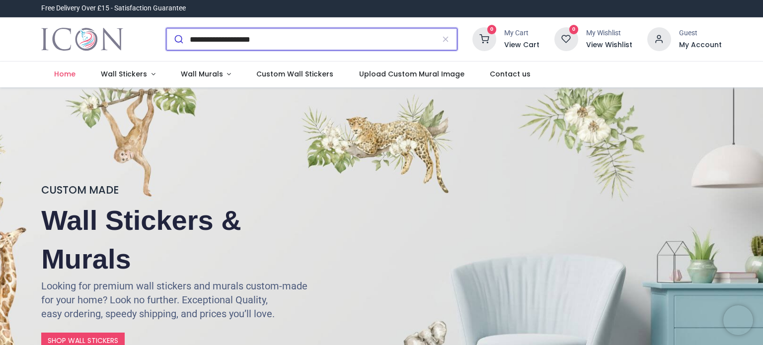
type input "**********"
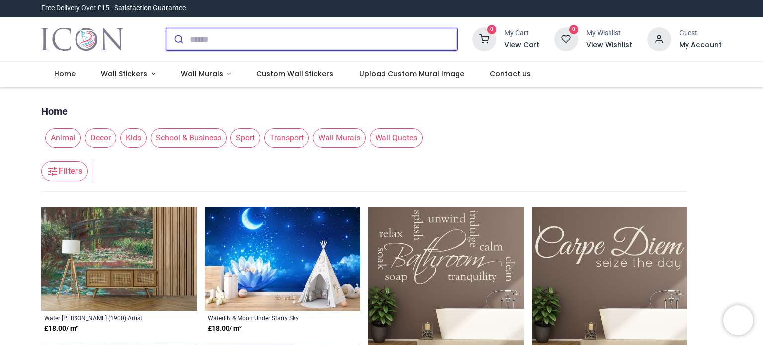
click at [177, 34] on icon "submit" at bounding box center [179, 39] width 10 height 10
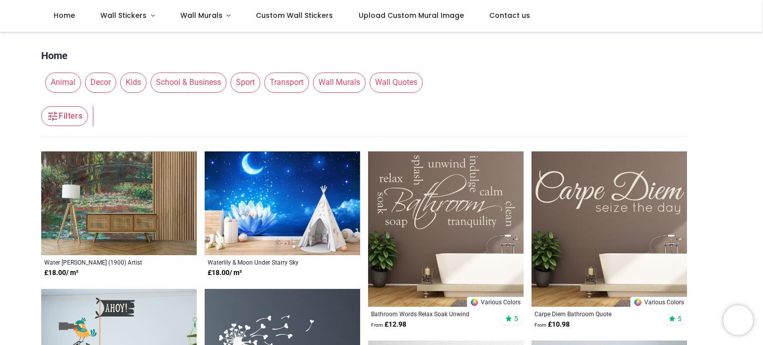
scroll to position [20, 0]
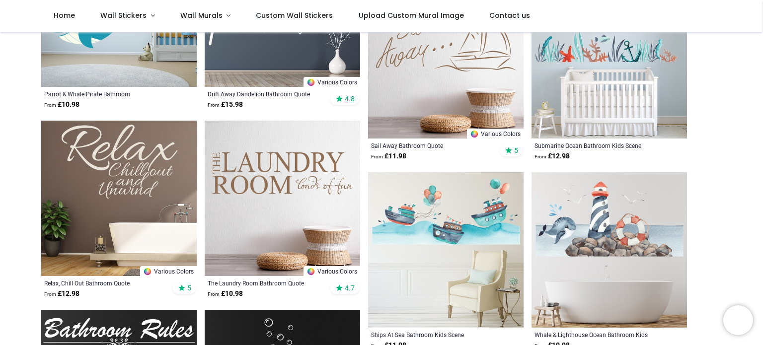
scroll to position [377, 0]
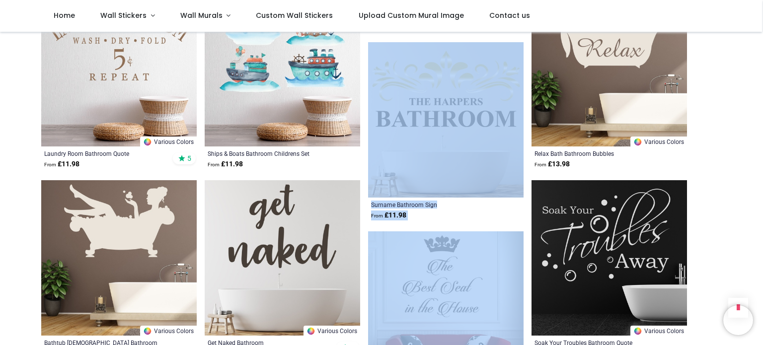
scroll to position [3178, 0]
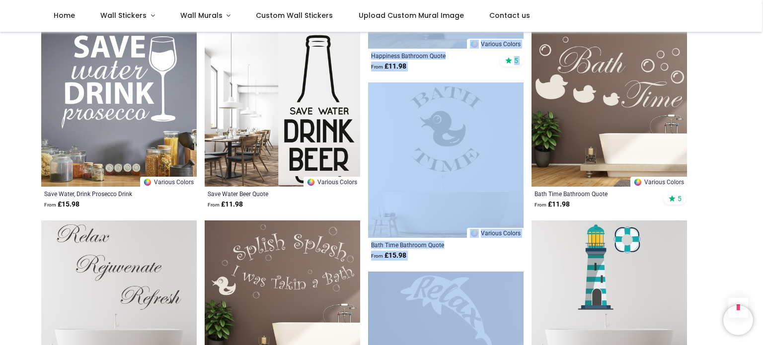
scroll to position [4766, 0]
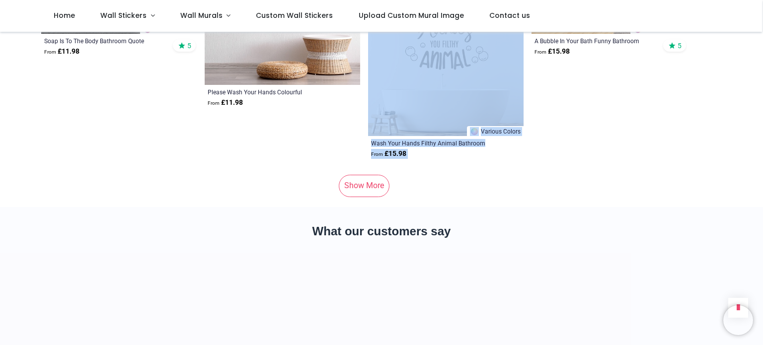
scroll to position [6554, 0]
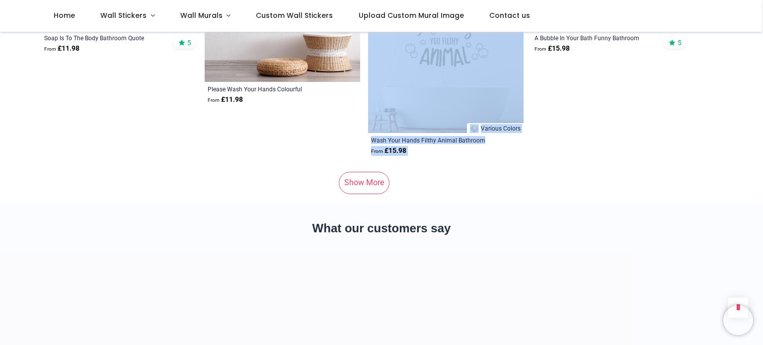
click at [361, 175] on link "Show More" at bounding box center [364, 183] width 51 height 22
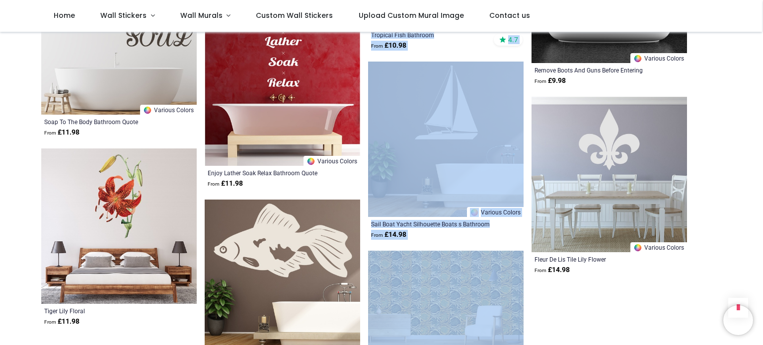
scroll to position [7606, 0]
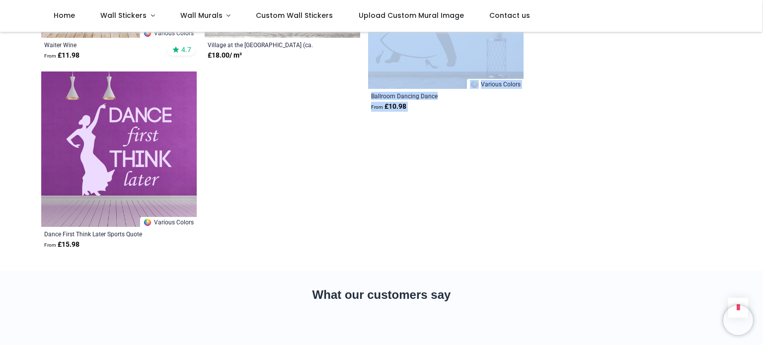
scroll to position [8480, 0]
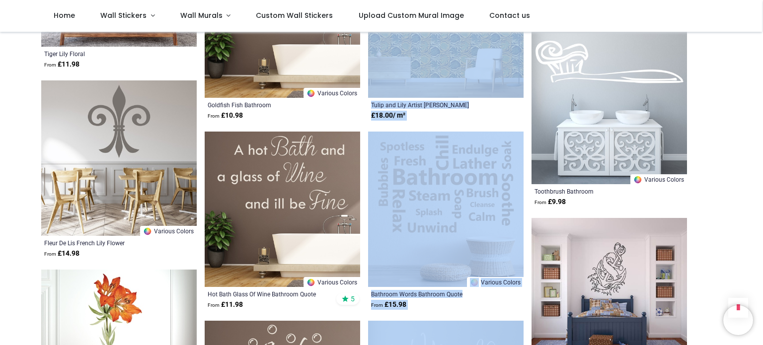
scroll to position [7825, 0]
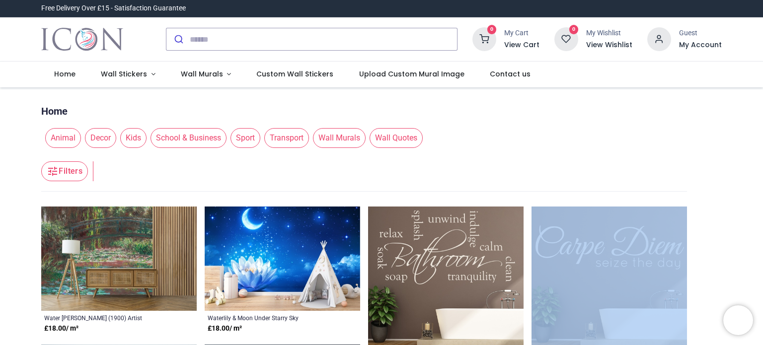
click at [103, 137] on span "Decor" at bounding box center [100, 138] width 31 height 20
click at [330, 141] on span "Wall Murals" at bounding box center [339, 138] width 53 height 20
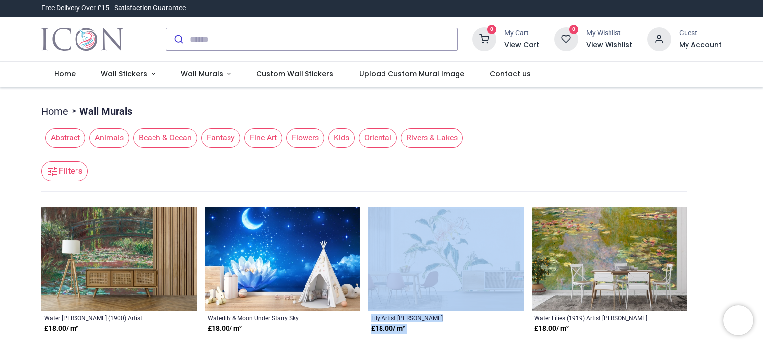
click at [301, 142] on span "Flowers" at bounding box center [305, 138] width 38 height 20
click at [300, 137] on span "Flowers" at bounding box center [305, 138] width 38 height 20
